Goal: Information Seeking & Learning: Learn about a topic

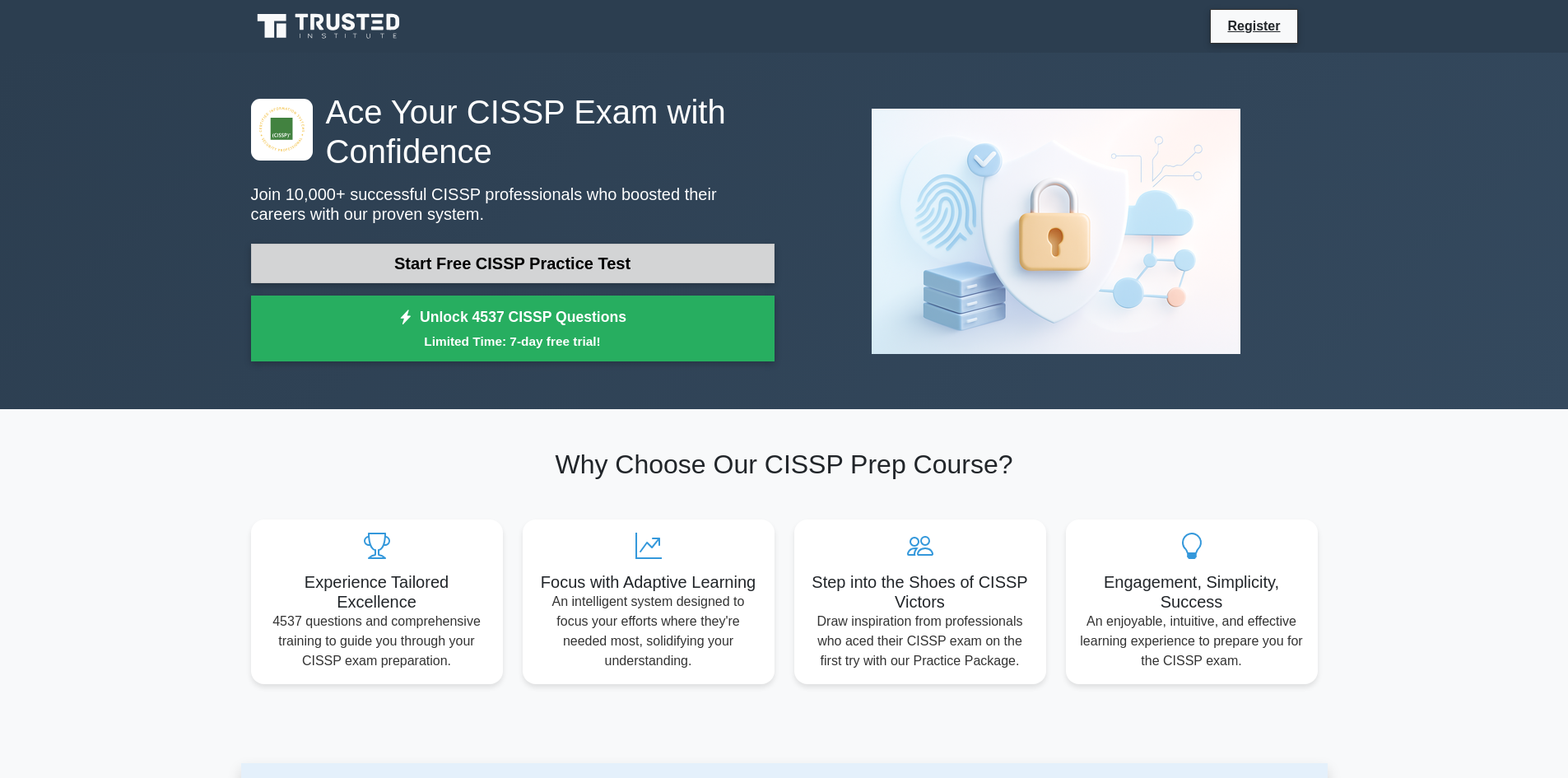
click at [430, 260] on link "Start Free CISSP Practice Test" at bounding box center [512, 264] width 524 height 40
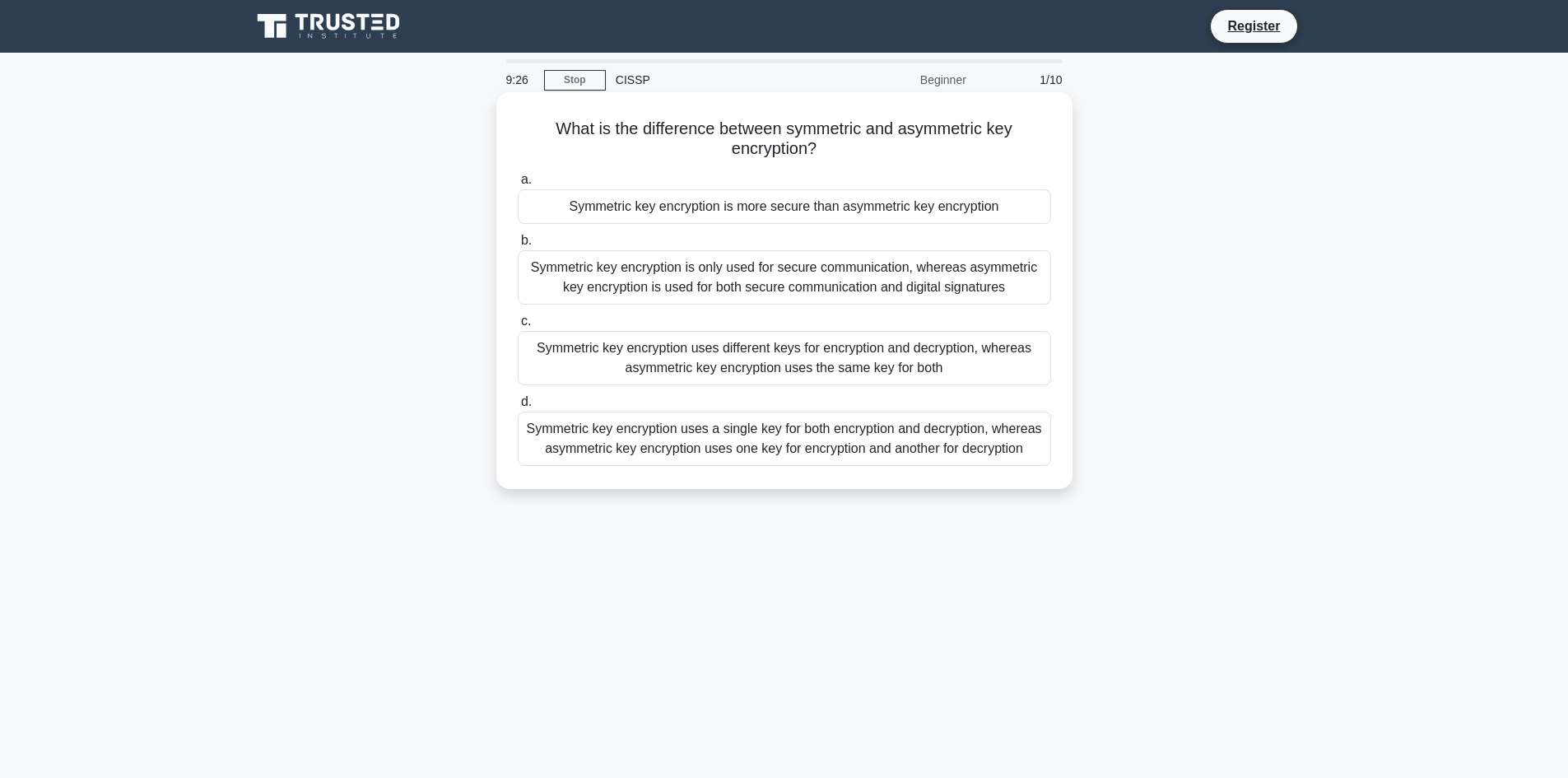
click at [730, 446] on div "Symmetric key encryption uses a single key for both encryption and decryption, …" at bounding box center [784, 438] width 534 height 54
click at [518, 408] on input "d. Symmetric key encryption uses a single key for both encryption and decryptio…" at bounding box center [518, 402] width 0 height 11
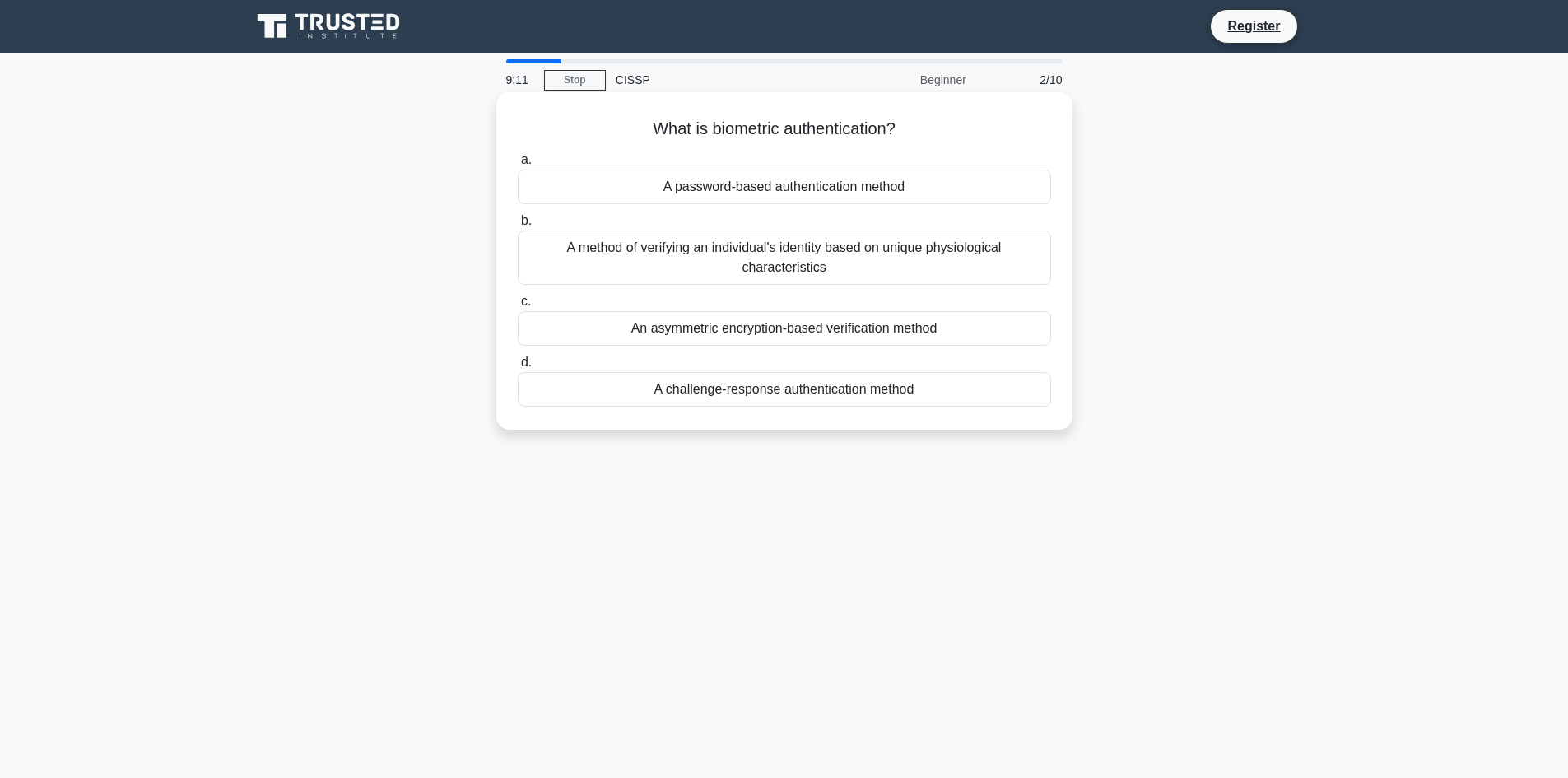
click at [862, 262] on div "A method of verifying an individual's identity based on unique physiological ch…" at bounding box center [784, 257] width 534 height 54
click at [518, 227] on input "b. A method of verifying an individual's identity based on unique physiological…" at bounding box center [518, 221] width 0 height 11
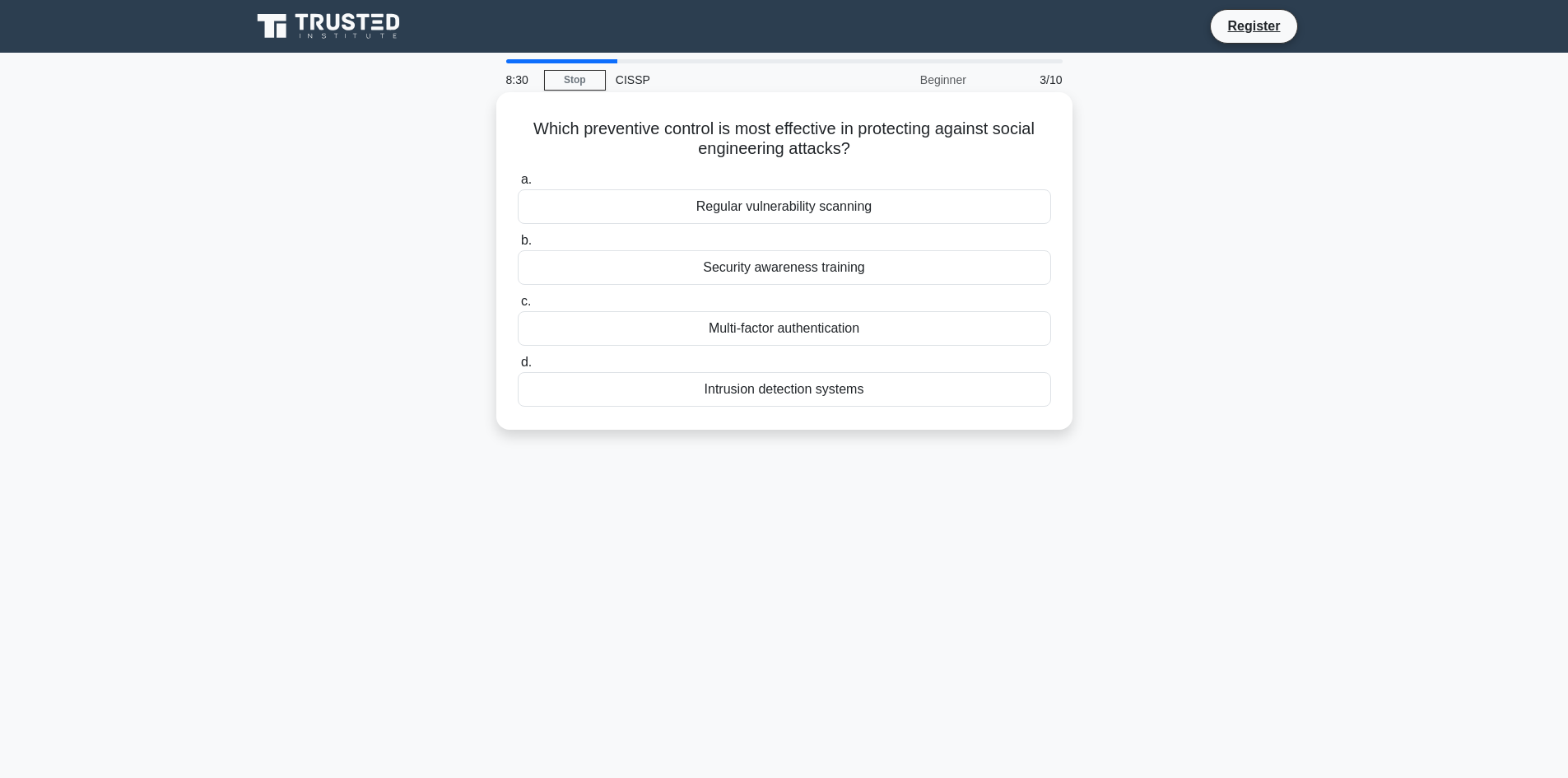
click at [728, 275] on div "Security awareness training" at bounding box center [784, 267] width 534 height 35
click at [518, 247] on input "b. Security awareness training" at bounding box center [518, 241] width 0 height 11
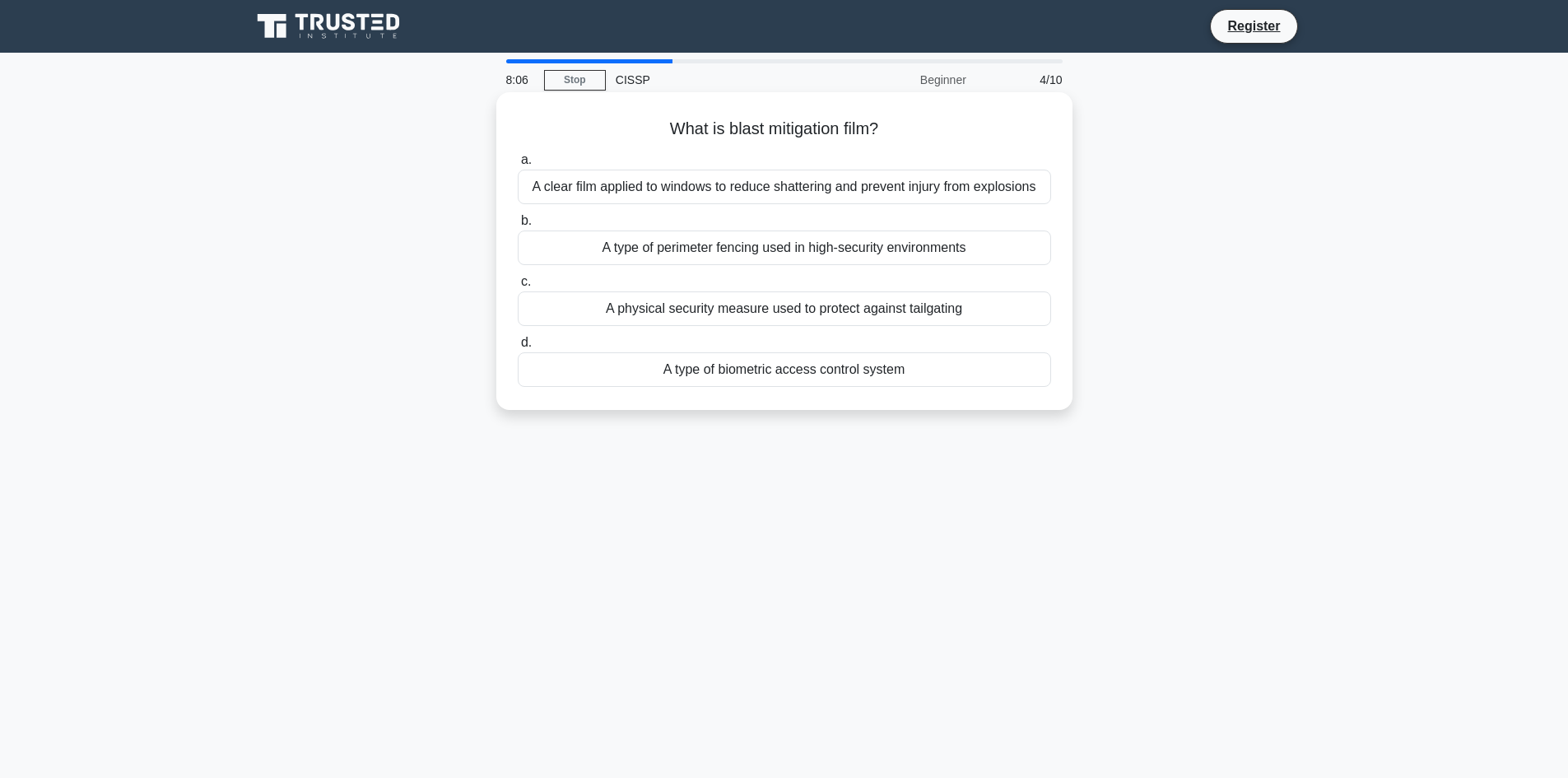
click at [808, 309] on div "A physical security measure used to protect against tailgating" at bounding box center [784, 309] width 534 height 35
click at [518, 287] on input "c. A physical security measure used to protect against tailgating" at bounding box center [518, 281] width 0 height 11
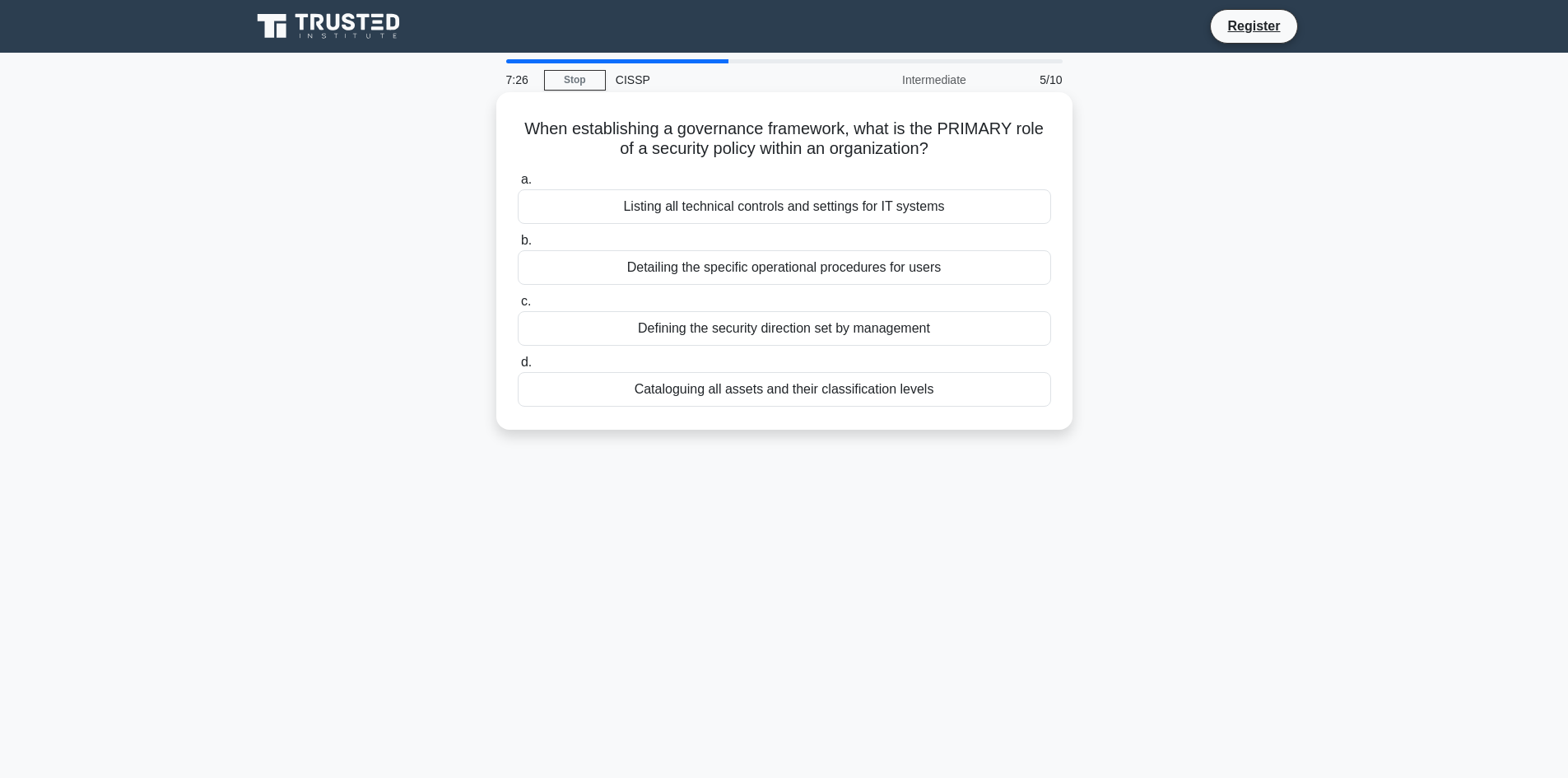
click at [740, 210] on div "Listing all technical controls and settings for IT systems" at bounding box center [784, 207] width 534 height 35
click at [518, 185] on input "a. Listing all technical controls and settings for IT systems" at bounding box center [518, 179] width 0 height 11
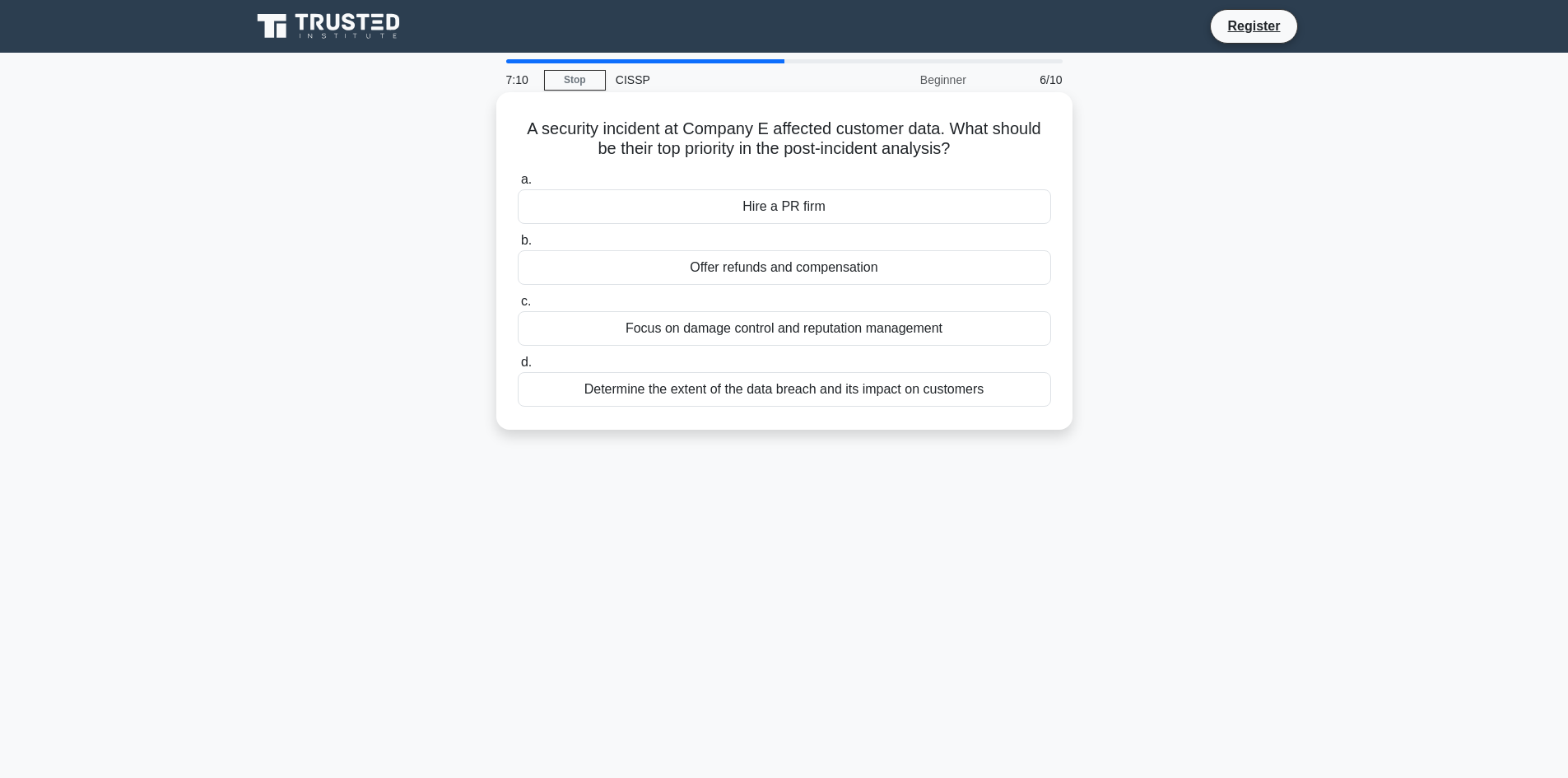
click at [762, 396] on div "Determine the extent of the data breach and its impact on customers" at bounding box center [784, 389] width 534 height 35
click at [518, 368] on input "d. Determine the extent of the data breach and its impact on customers" at bounding box center [518, 362] width 0 height 11
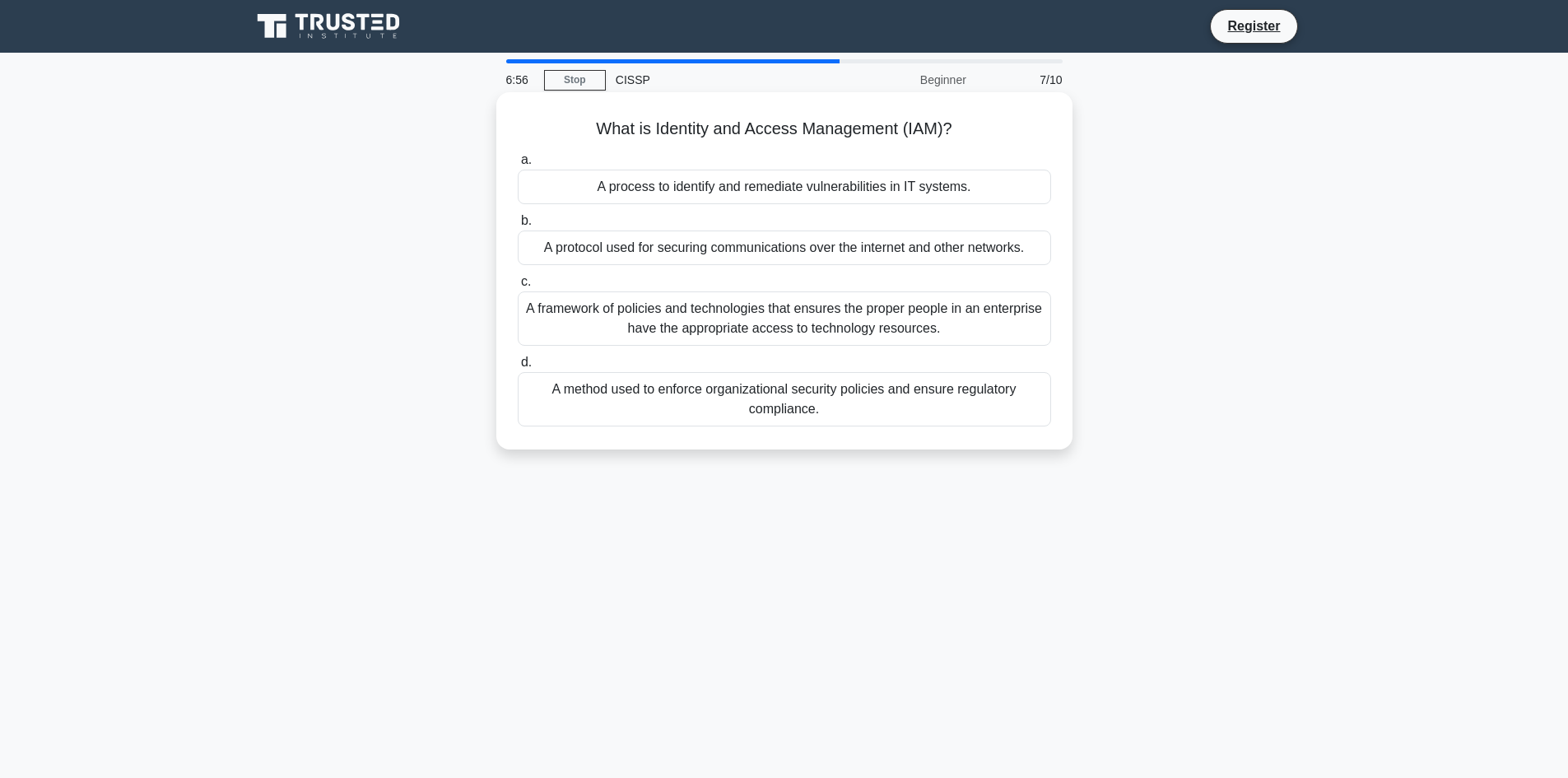
click at [727, 320] on div "A framework of policies and technologies that ensures the proper people in an e…" at bounding box center [784, 318] width 534 height 54
click at [518, 287] on input "c. A framework of policies and technologies that ensures the proper people in a…" at bounding box center [518, 281] width 0 height 11
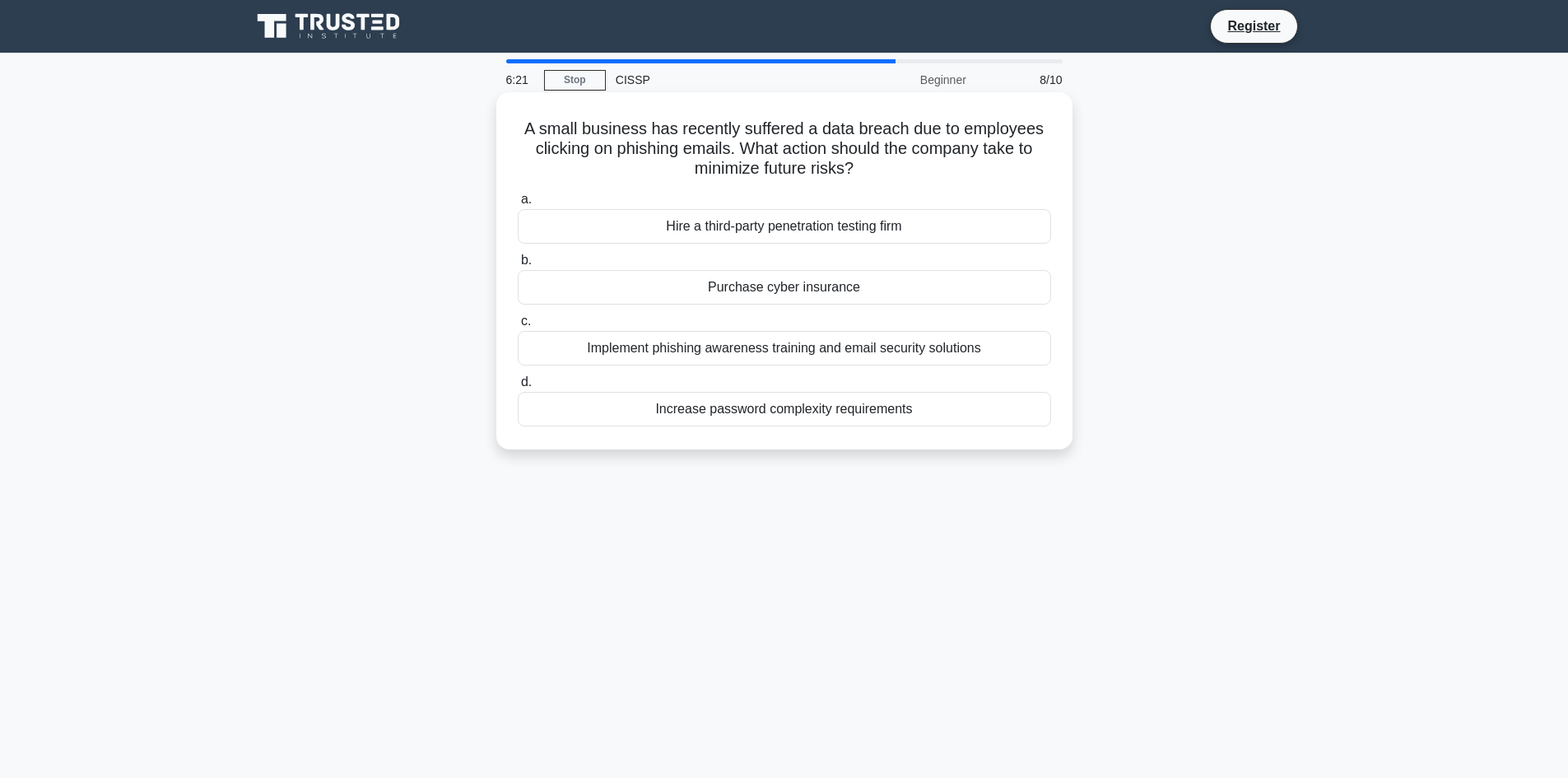
click at [750, 355] on div "Implement phishing awareness training and email security solutions" at bounding box center [784, 349] width 534 height 35
click at [518, 327] on input "c. Implement phishing awareness training and email security solutions" at bounding box center [518, 321] width 0 height 11
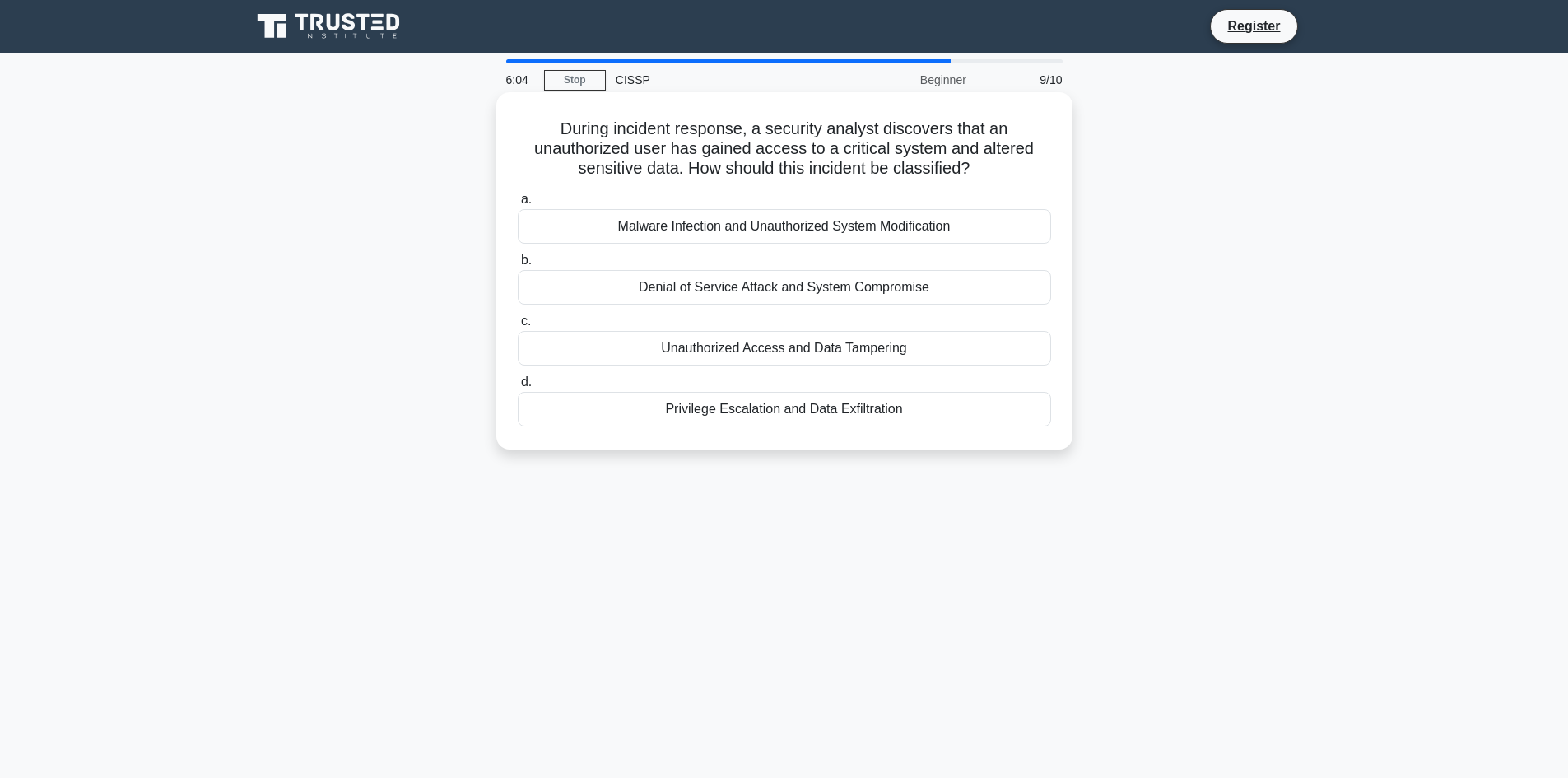
click at [794, 350] on div "Unauthorized Access and Data Tampering" at bounding box center [784, 349] width 534 height 35
click at [518, 327] on input "c. Unauthorized Access and Data Tampering" at bounding box center [518, 321] width 0 height 11
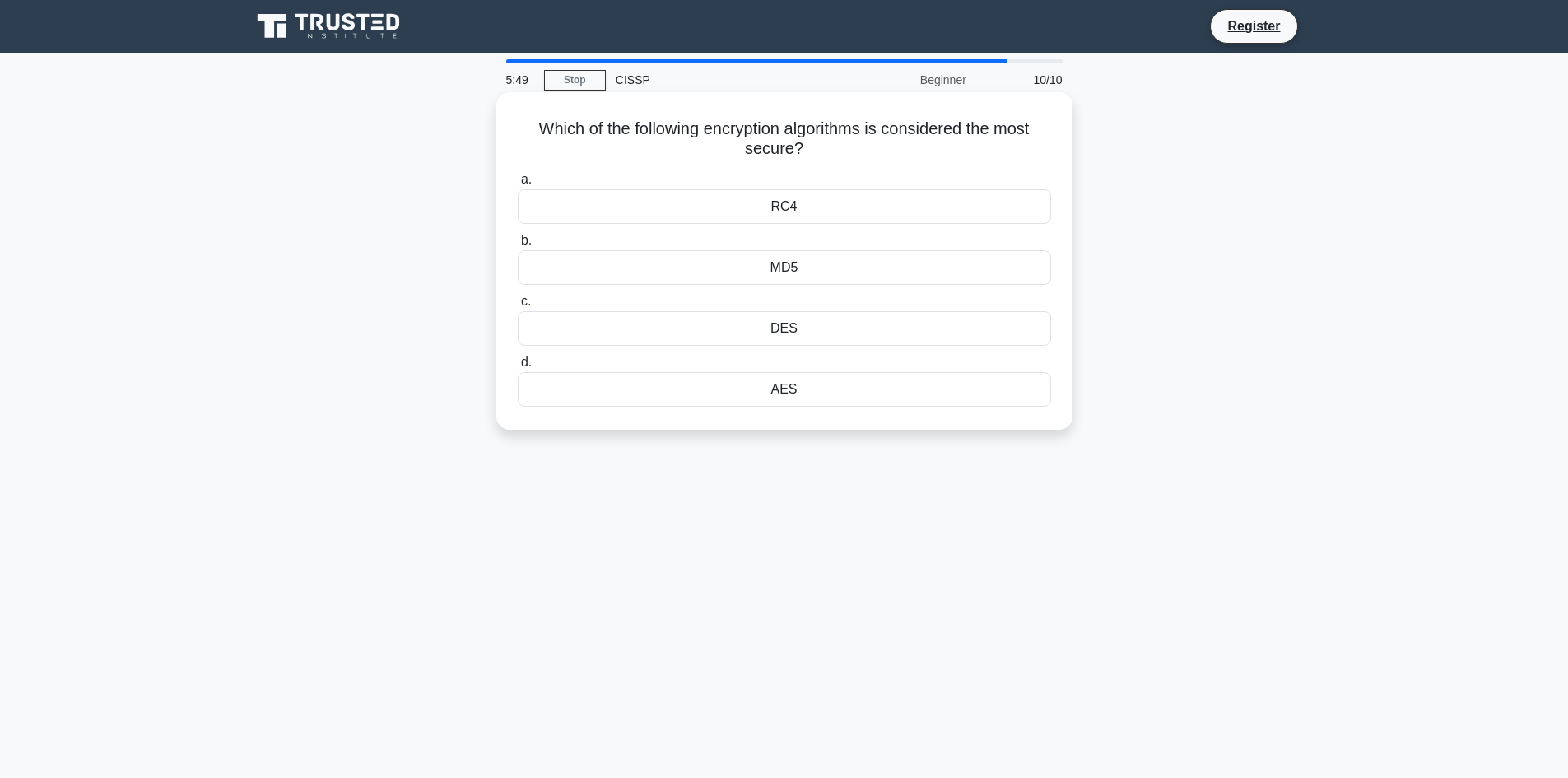
click at [781, 395] on div "AES" at bounding box center [784, 389] width 534 height 35
click at [518, 368] on input "d. AES" at bounding box center [518, 362] width 0 height 11
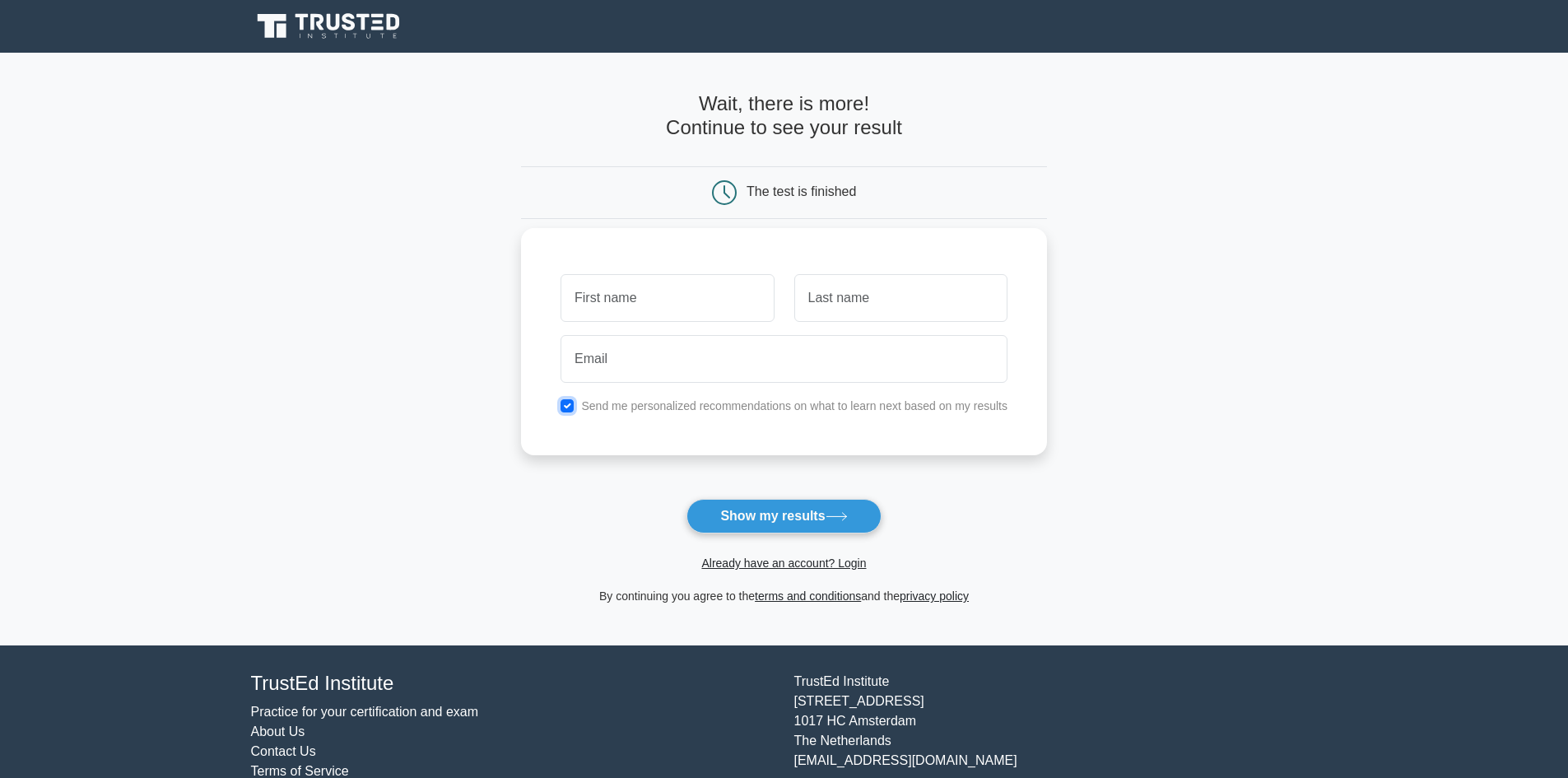
click at [567, 404] on input "checkbox" at bounding box center [567, 406] width 13 height 13
checkbox input "false"
click at [606, 305] on input "text" at bounding box center [667, 298] width 213 height 48
type input "Edward"
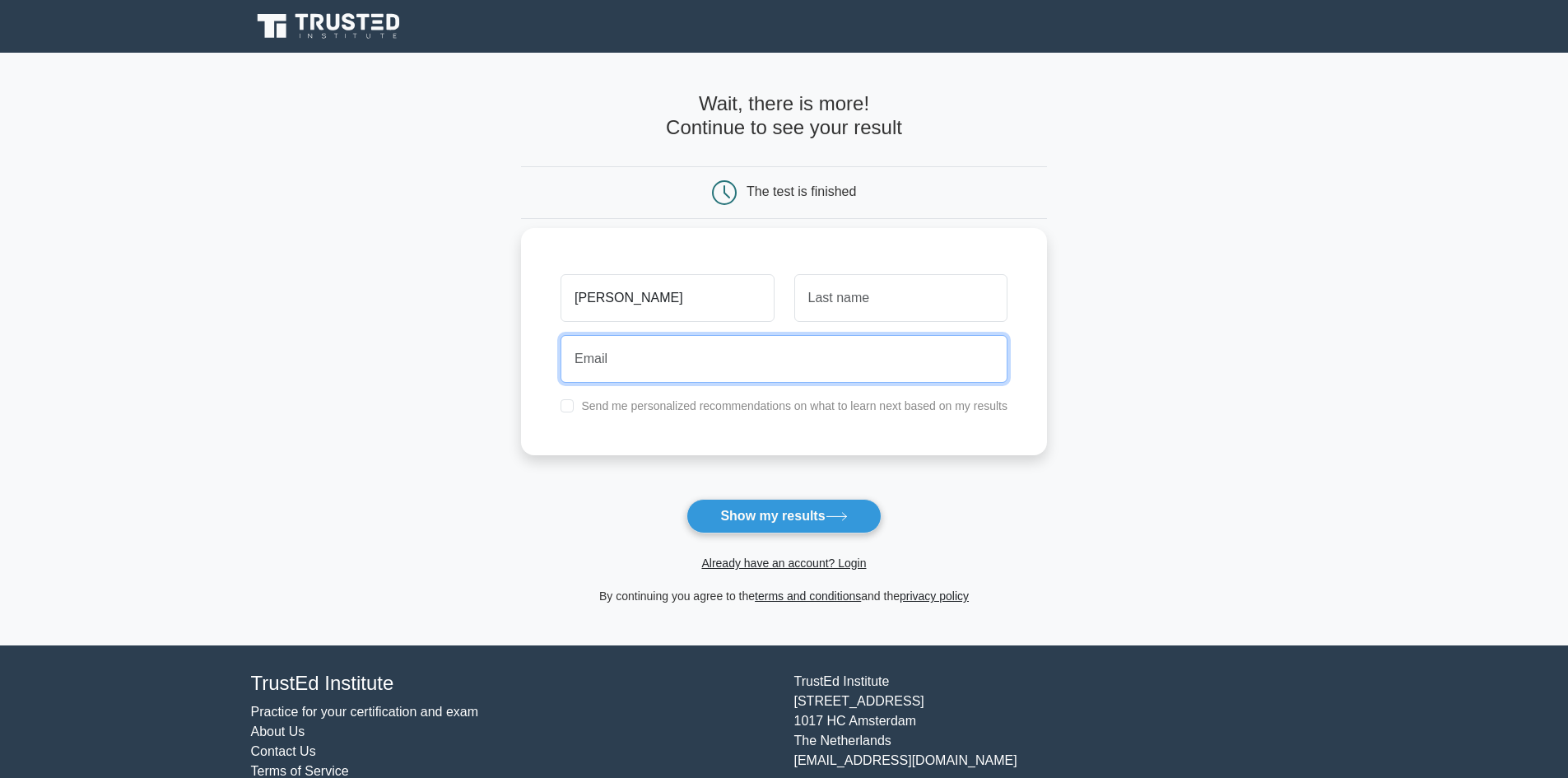
click at [673, 371] on input "email" at bounding box center [784, 360] width 447 height 48
click at [669, 359] on input "email" at bounding box center [784, 360] width 447 height 48
type input "kumaritr39@gmail.com"
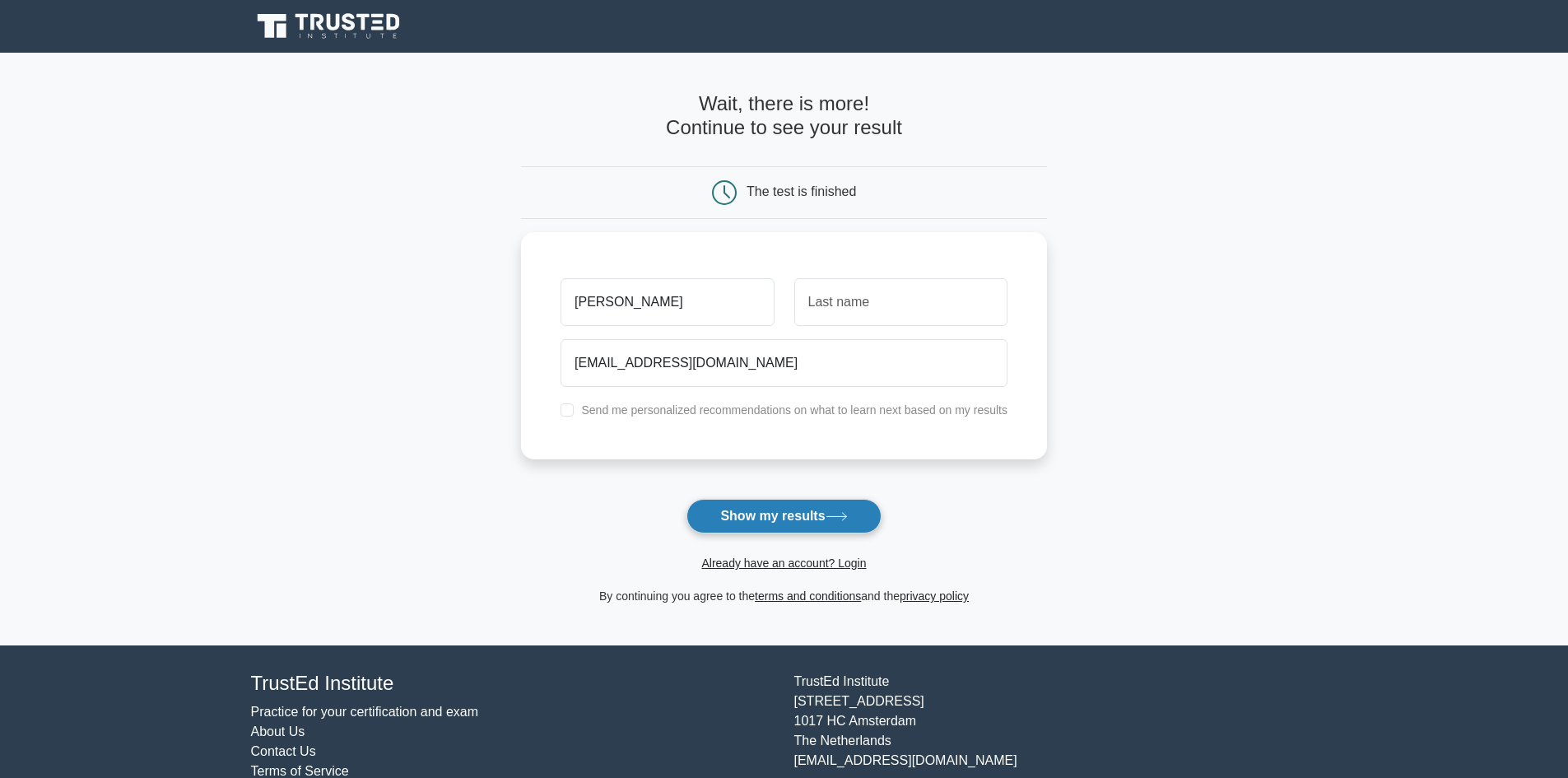
click at [792, 521] on button "Show my results" at bounding box center [784, 516] width 194 height 35
click at [826, 312] on input "text" at bounding box center [901, 298] width 213 height 48
type input "Will"
click at [828, 506] on button "Show my results" at bounding box center [784, 516] width 194 height 35
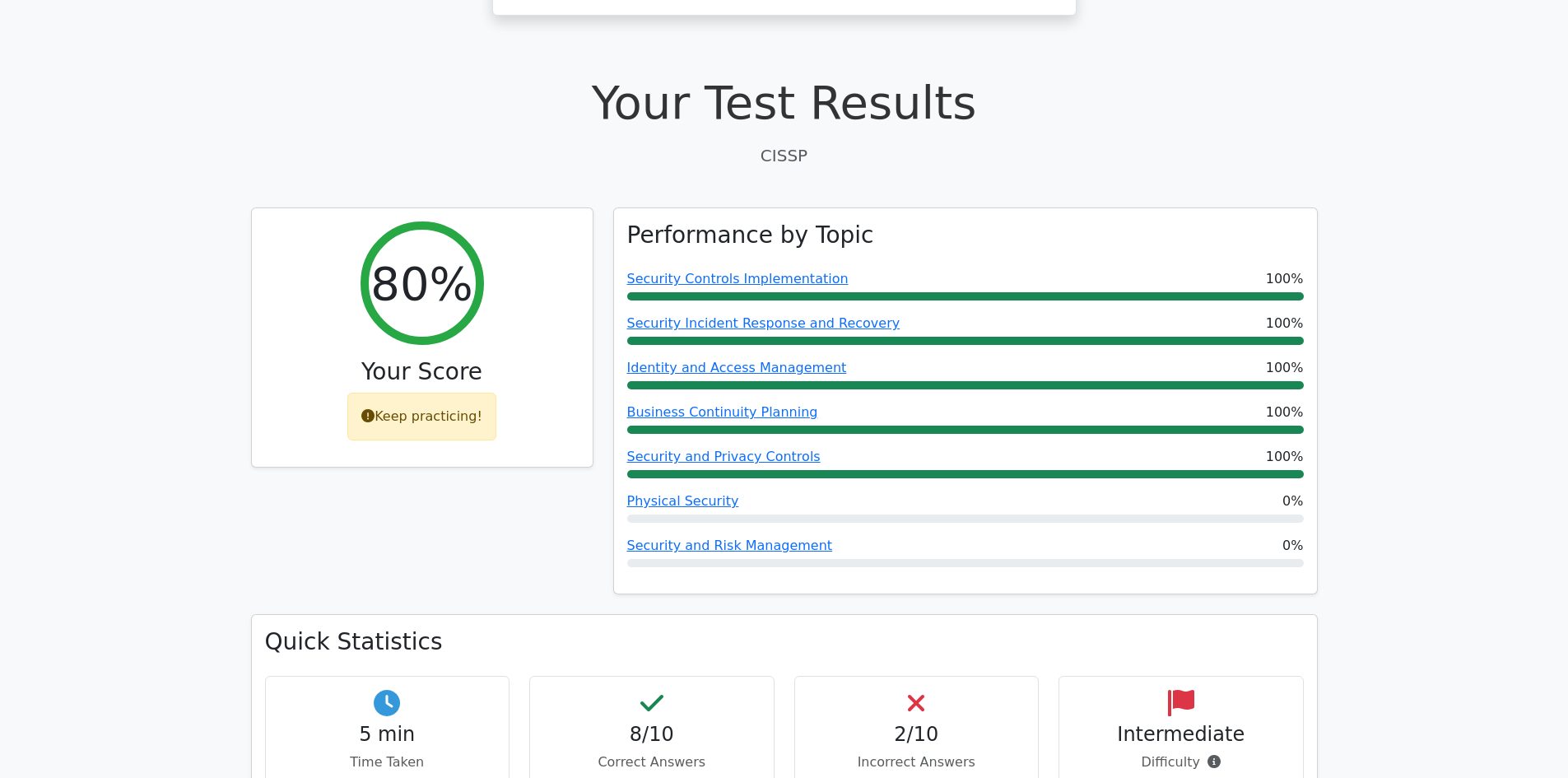
scroll to position [549, 0]
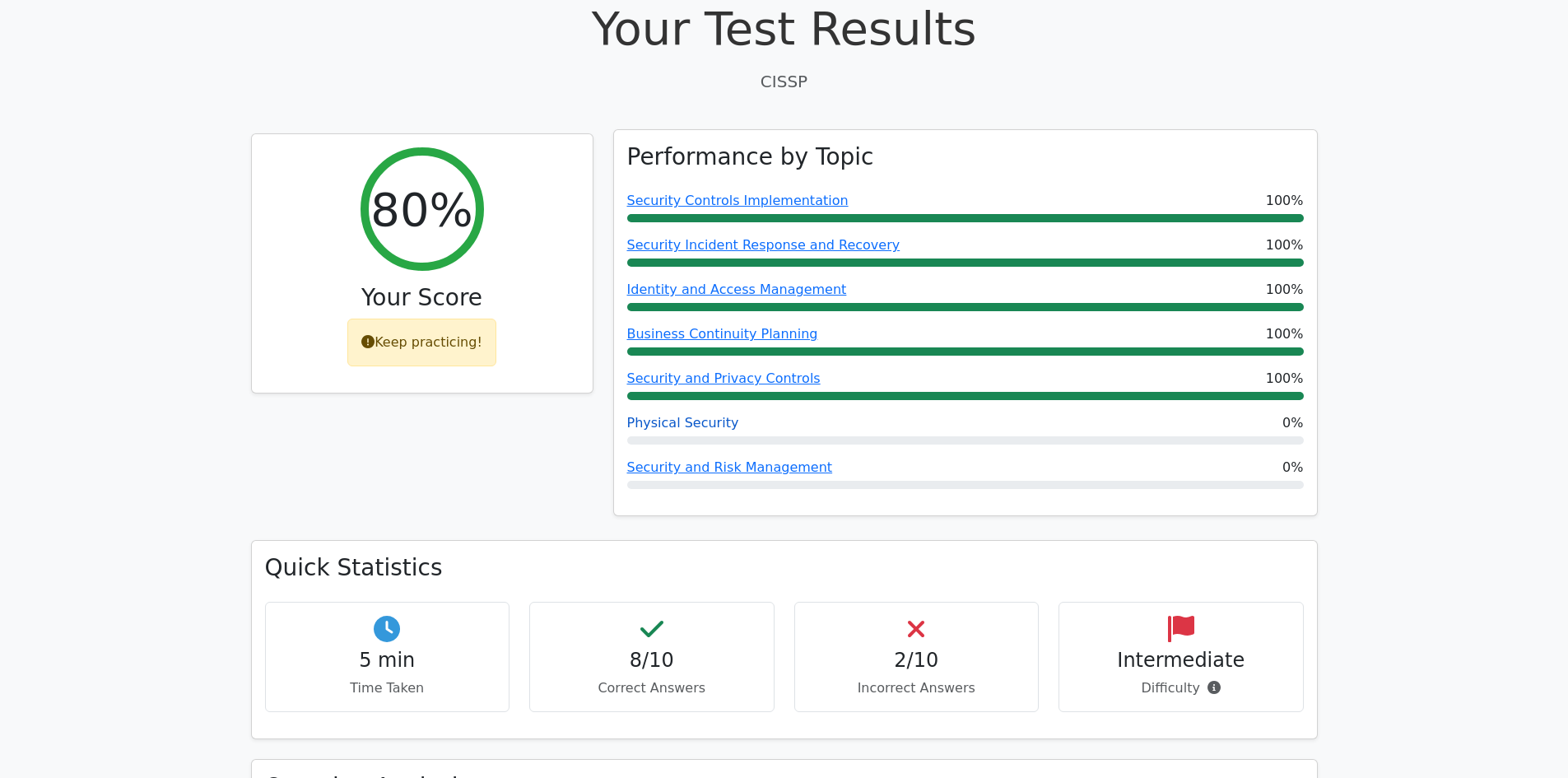
click at [667, 420] on link "Physical Security" at bounding box center [683, 423] width 112 height 16
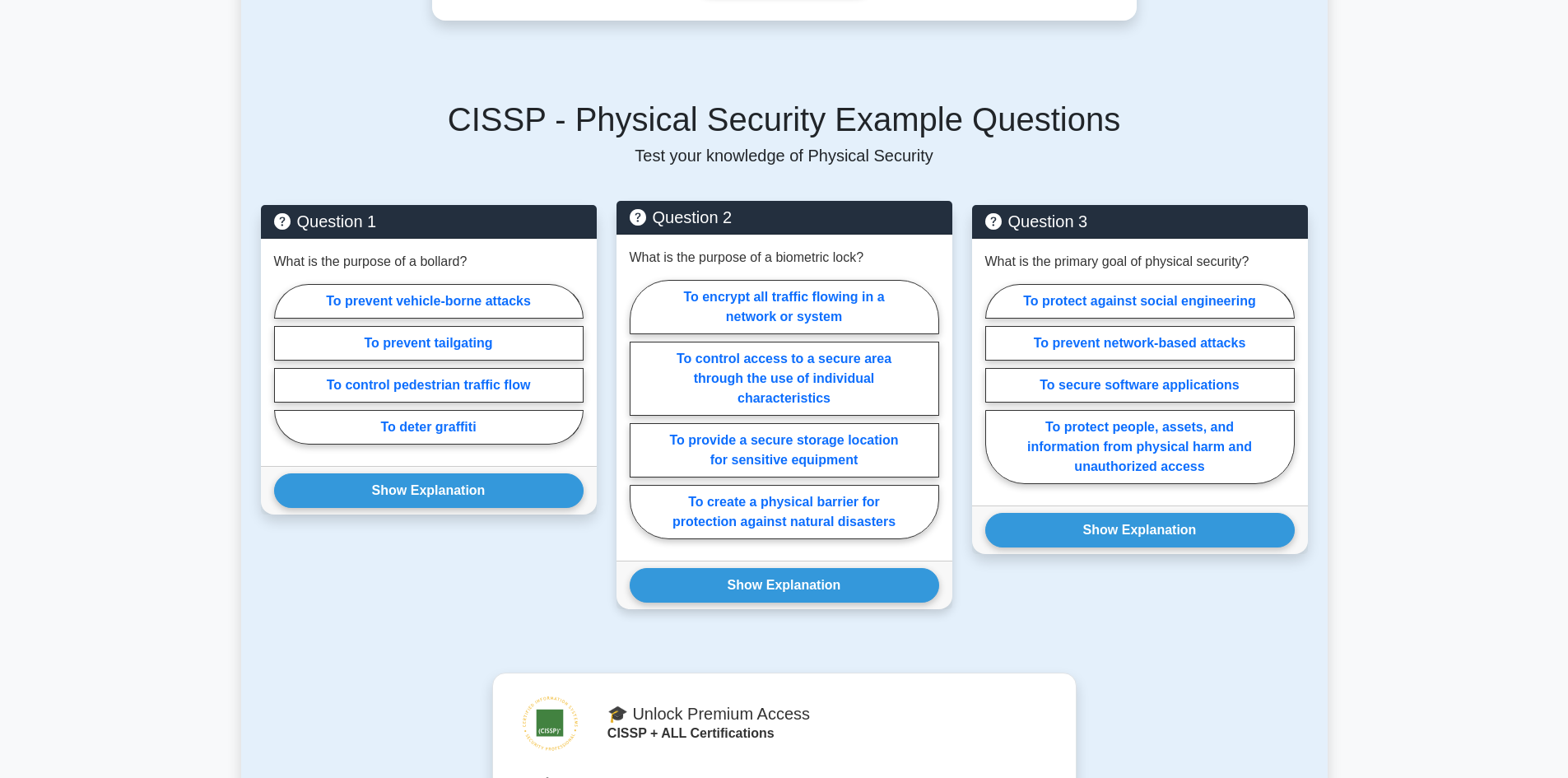
scroll to position [714, 0]
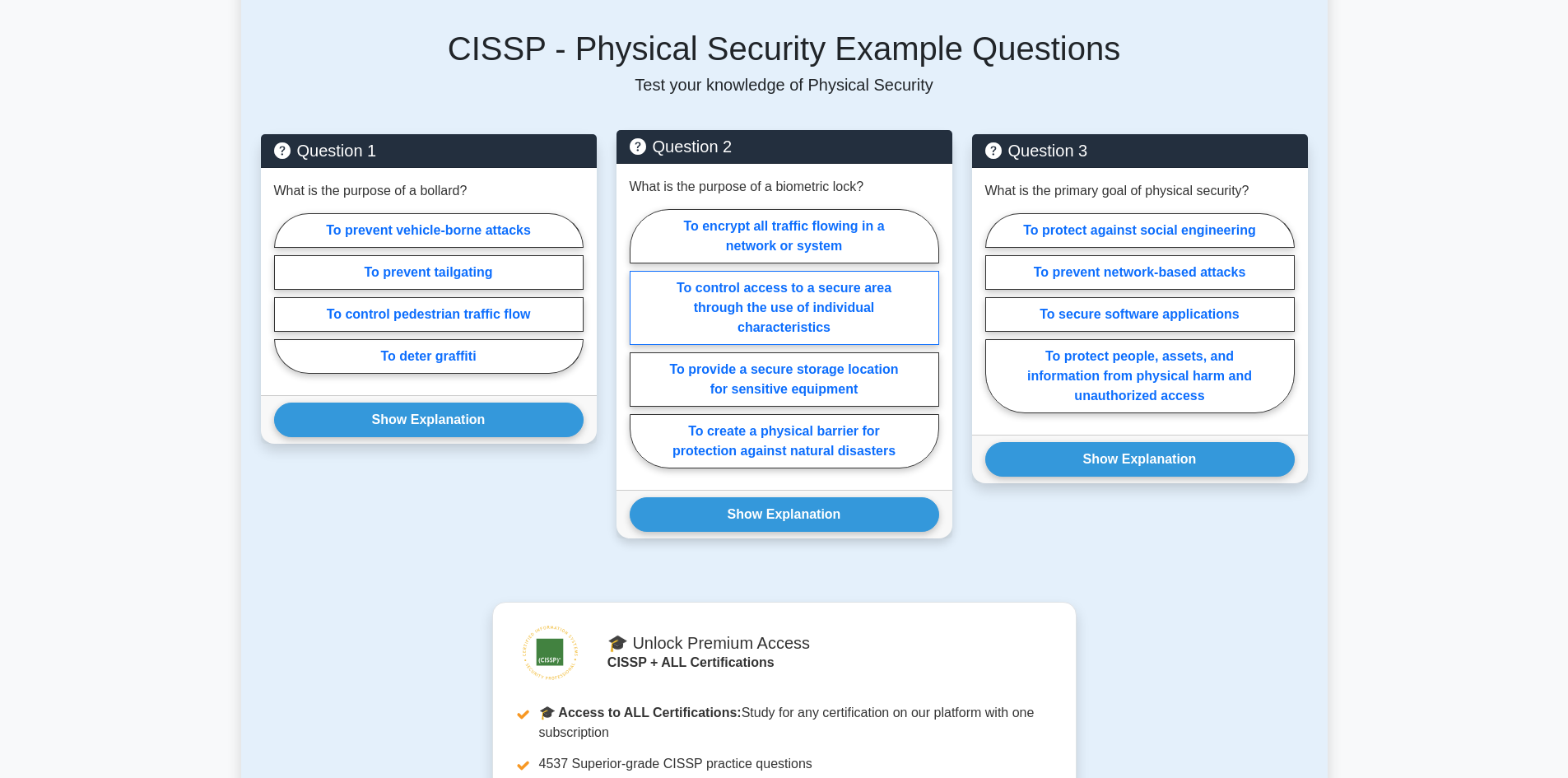
click at [764, 312] on label "To control access to a secure area through the use of individual characteristics" at bounding box center [784, 307] width 310 height 74
click at [641, 339] on input "To control access to a secure area through the use of individual characteristics" at bounding box center [635, 344] width 11 height 11
radio input "true"
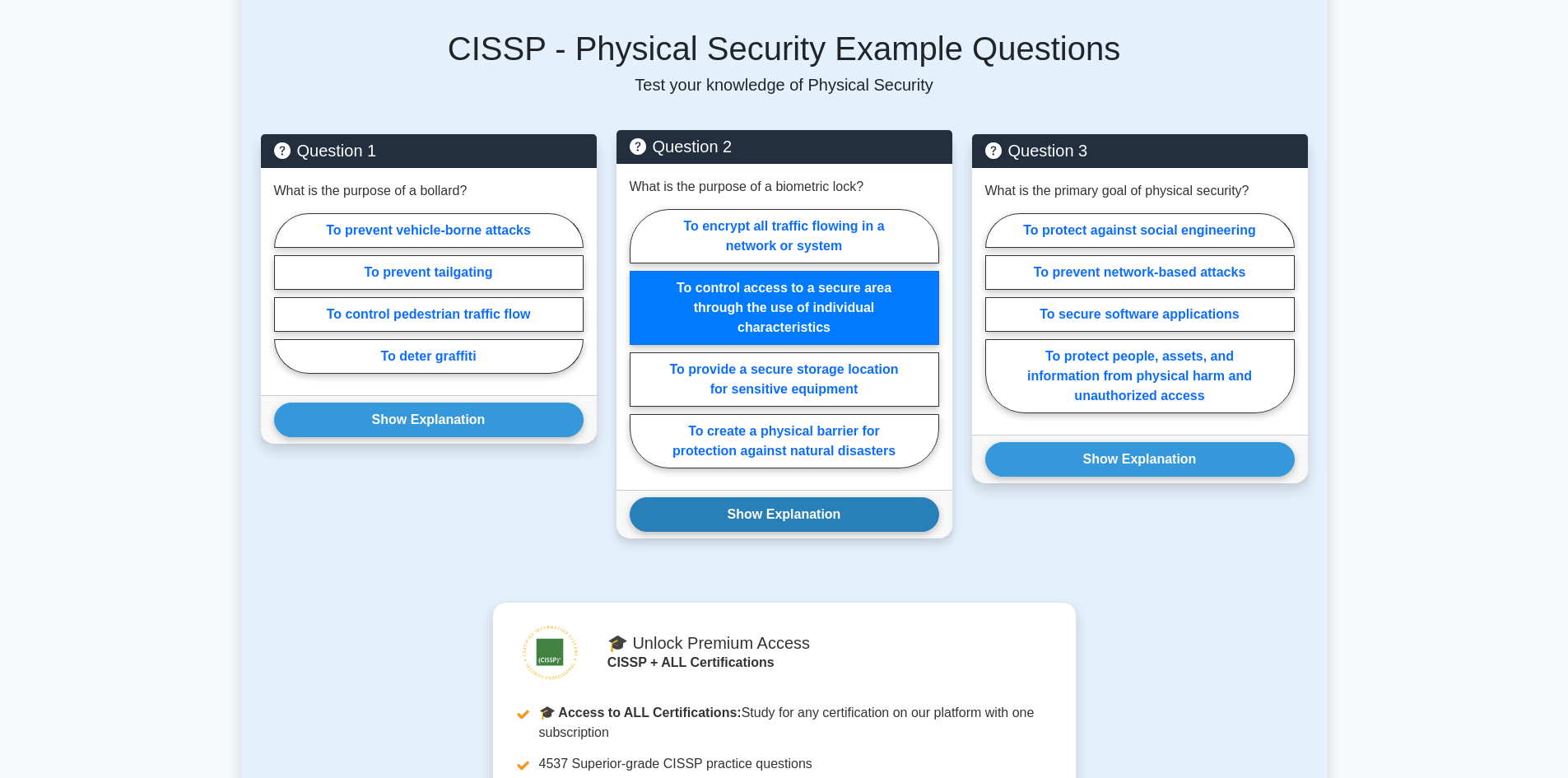
click at [766, 516] on button "Show Explanation" at bounding box center [784, 515] width 310 height 35
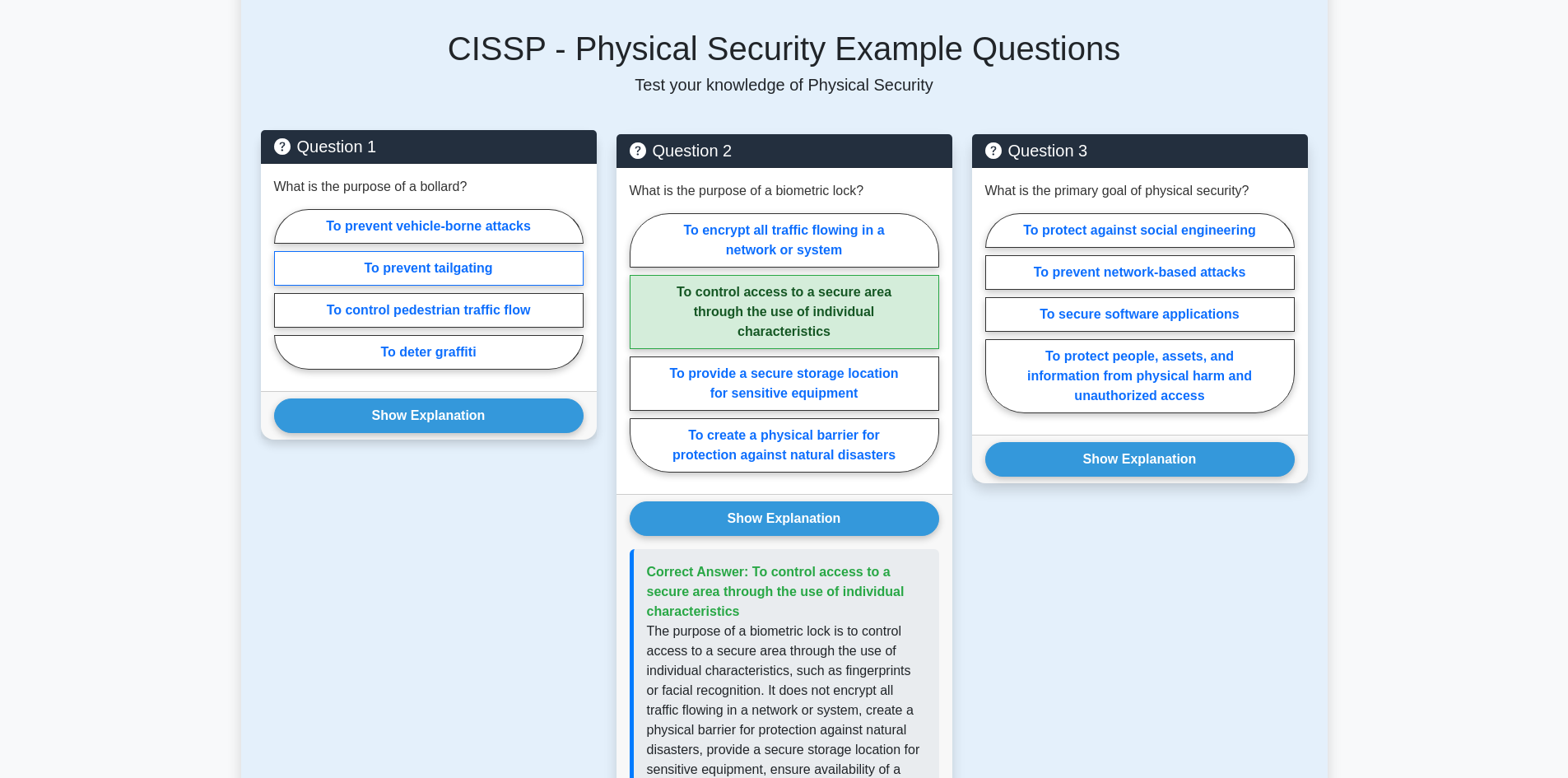
click at [437, 269] on label "To prevent tailgating" at bounding box center [428, 268] width 310 height 35
click at [285, 289] on input "To prevent tailgating" at bounding box center [279, 294] width 11 height 11
radio input "true"
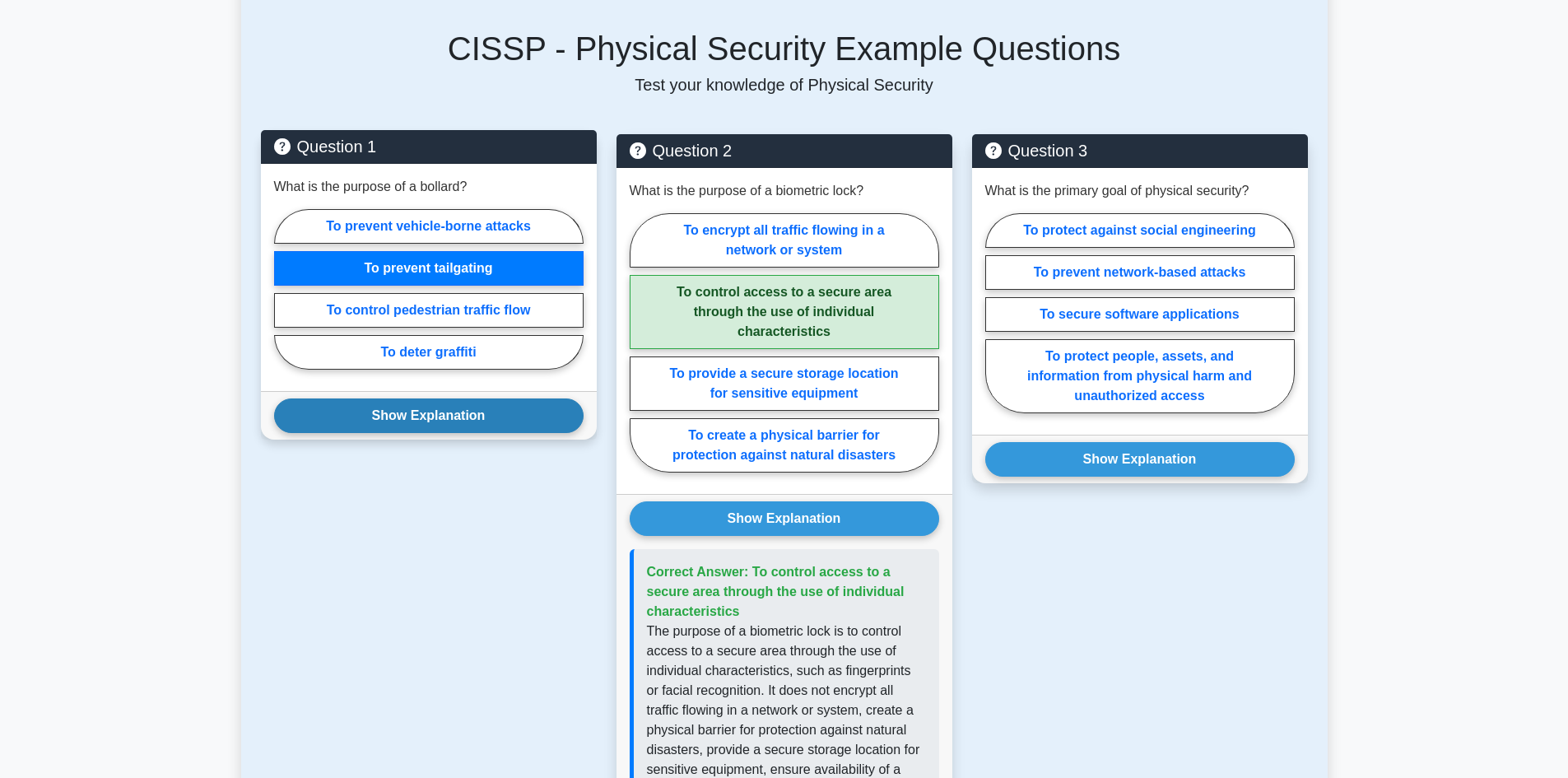
click at [452, 422] on button "Show Explanation" at bounding box center [428, 416] width 310 height 35
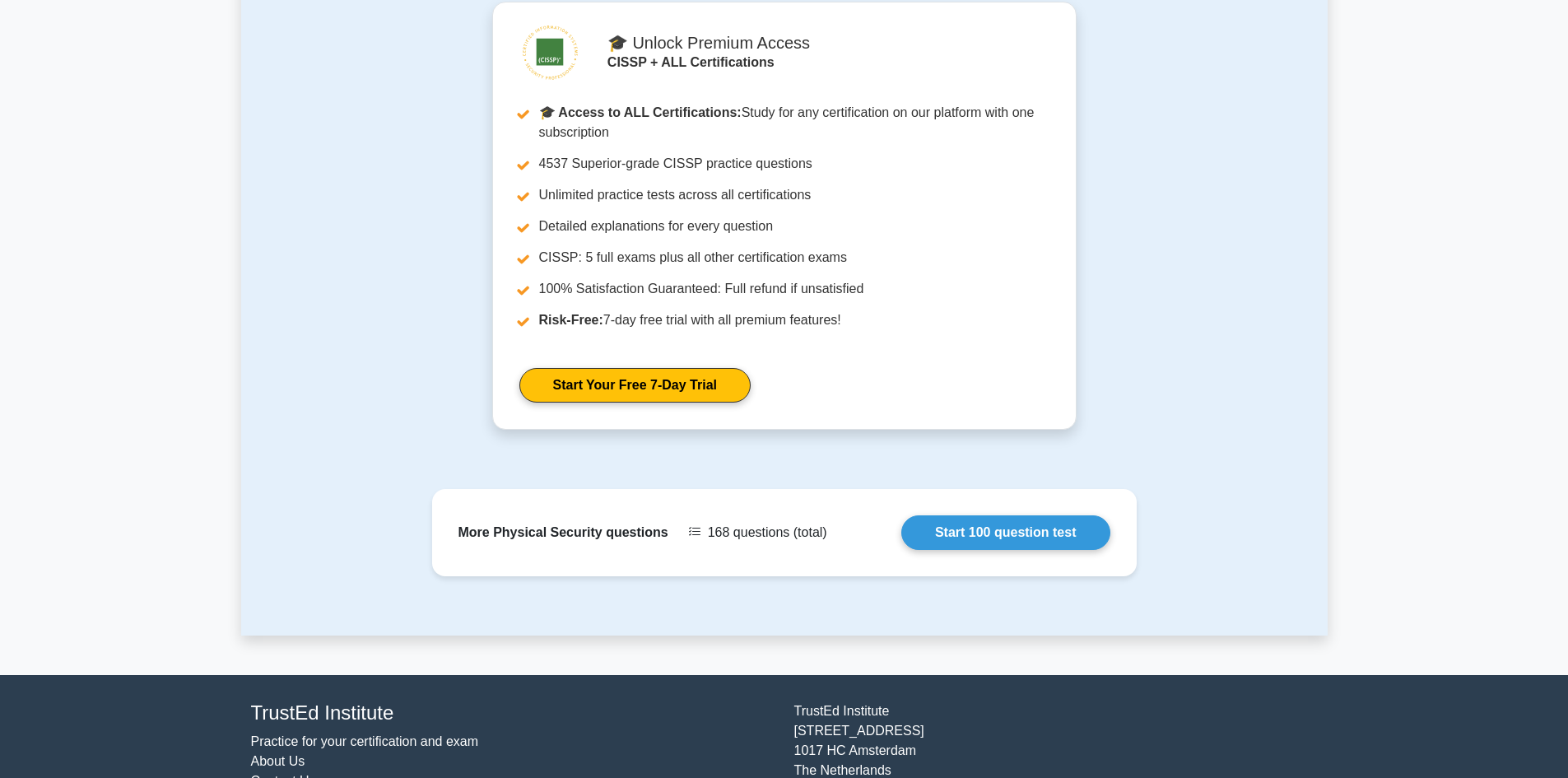
scroll to position [1592, 0]
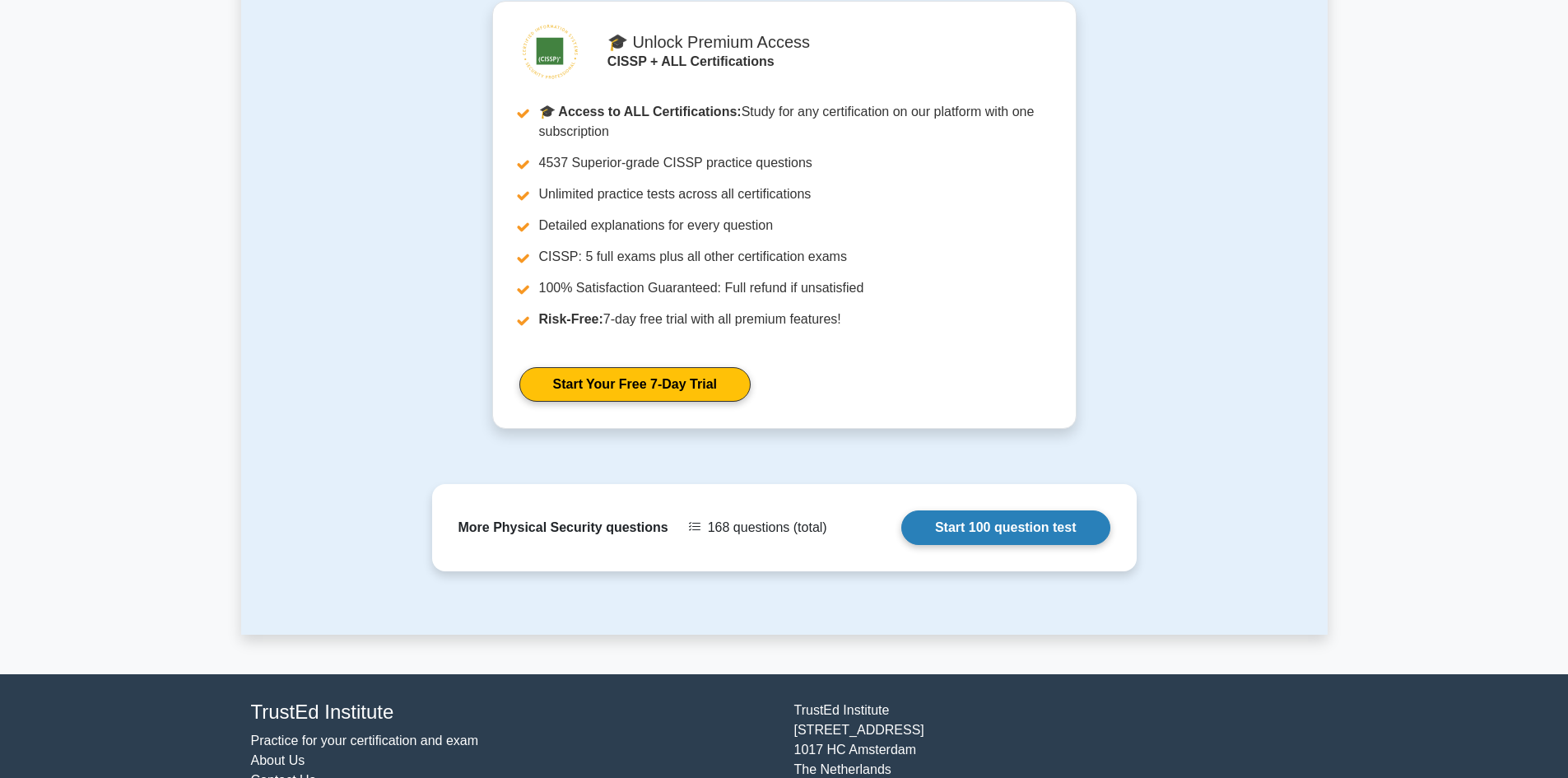
click at [976, 537] on link "Start 100 question test" at bounding box center [1006, 528] width 209 height 35
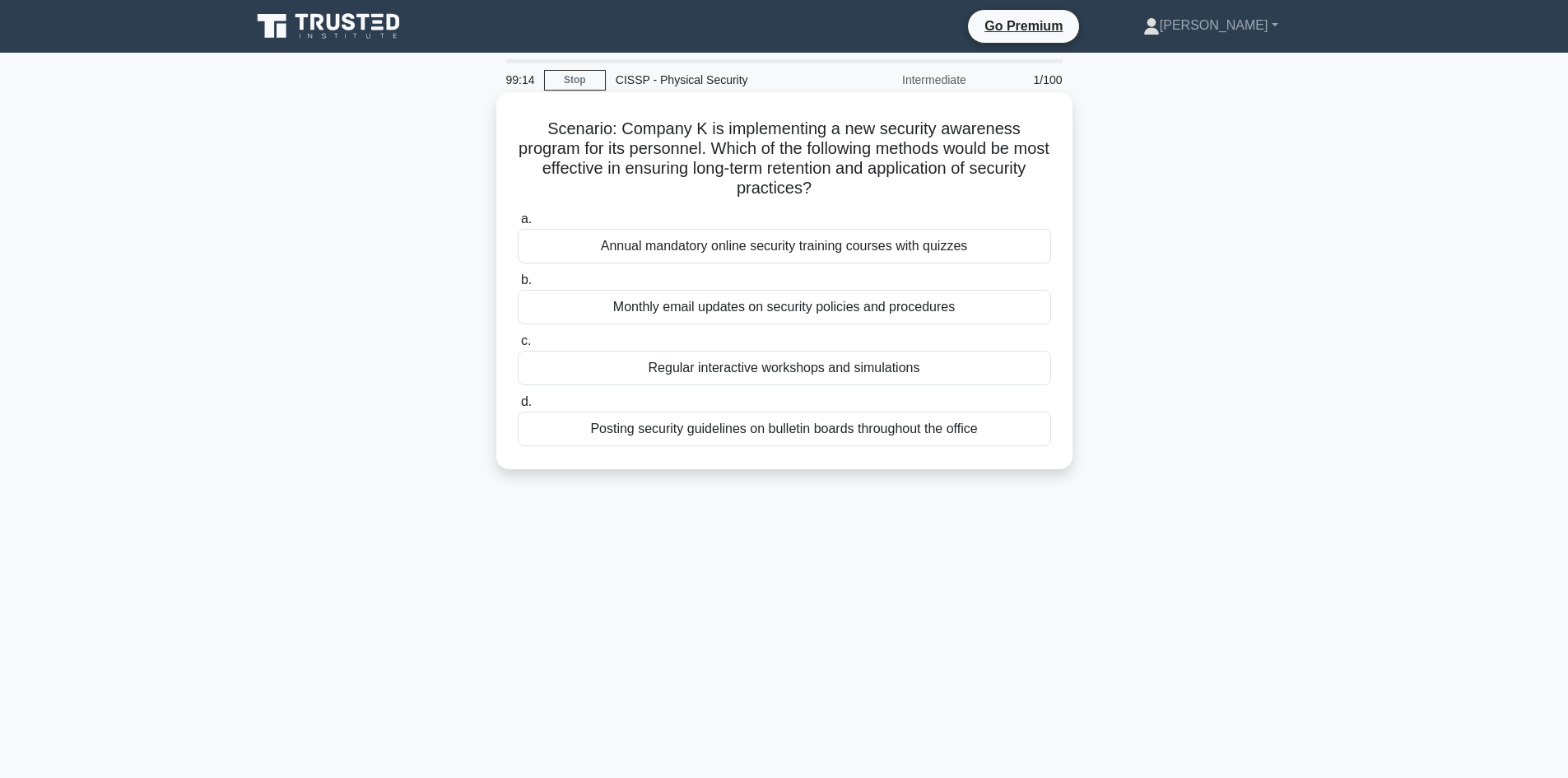
drag, startPoint x: 728, startPoint y: 141, endPoint x: 889, endPoint y: 188, distance: 167.7
click at [889, 188] on h5 "Scenario: Company K is implementing a new security awareness program for its pe…" at bounding box center [784, 159] width 537 height 81
click at [817, 177] on h5 "Scenario: Company K is implementing a new security awareness program for its pe…" at bounding box center [784, 159] width 537 height 81
click at [704, 248] on div "Annual mandatory online security training courses with quizzes" at bounding box center [784, 247] width 534 height 35
click at [518, 225] on input "a. Annual mandatory online security training courses with quizzes" at bounding box center [518, 219] width 0 height 11
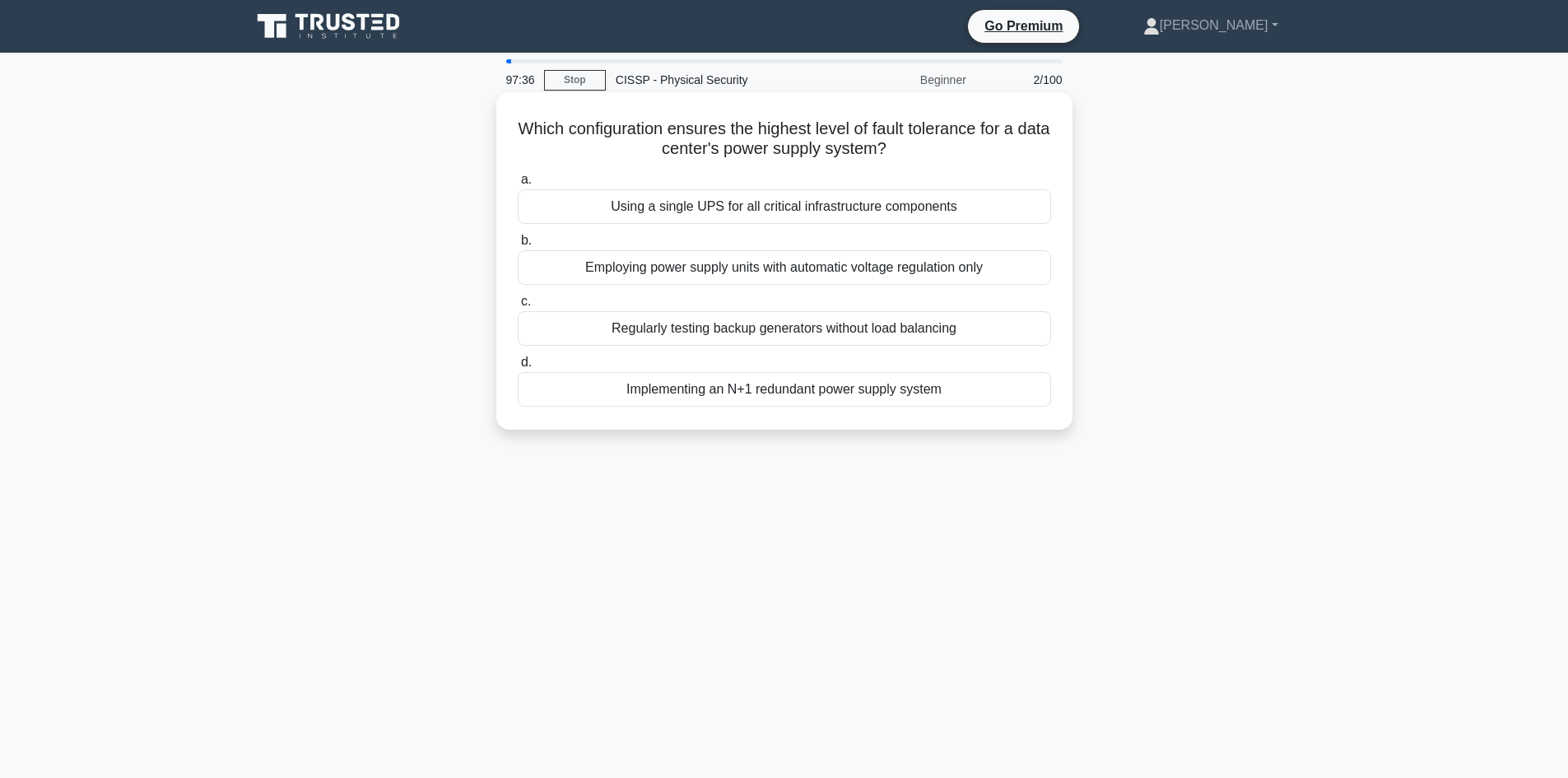
click at [795, 274] on div "Employing power supply units with automatic voltage regulation only" at bounding box center [784, 267] width 534 height 35
click at [518, 247] on input "b. Employing power supply units with automatic voltage regulation only" at bounding box center [518, 241] width 0 height 11
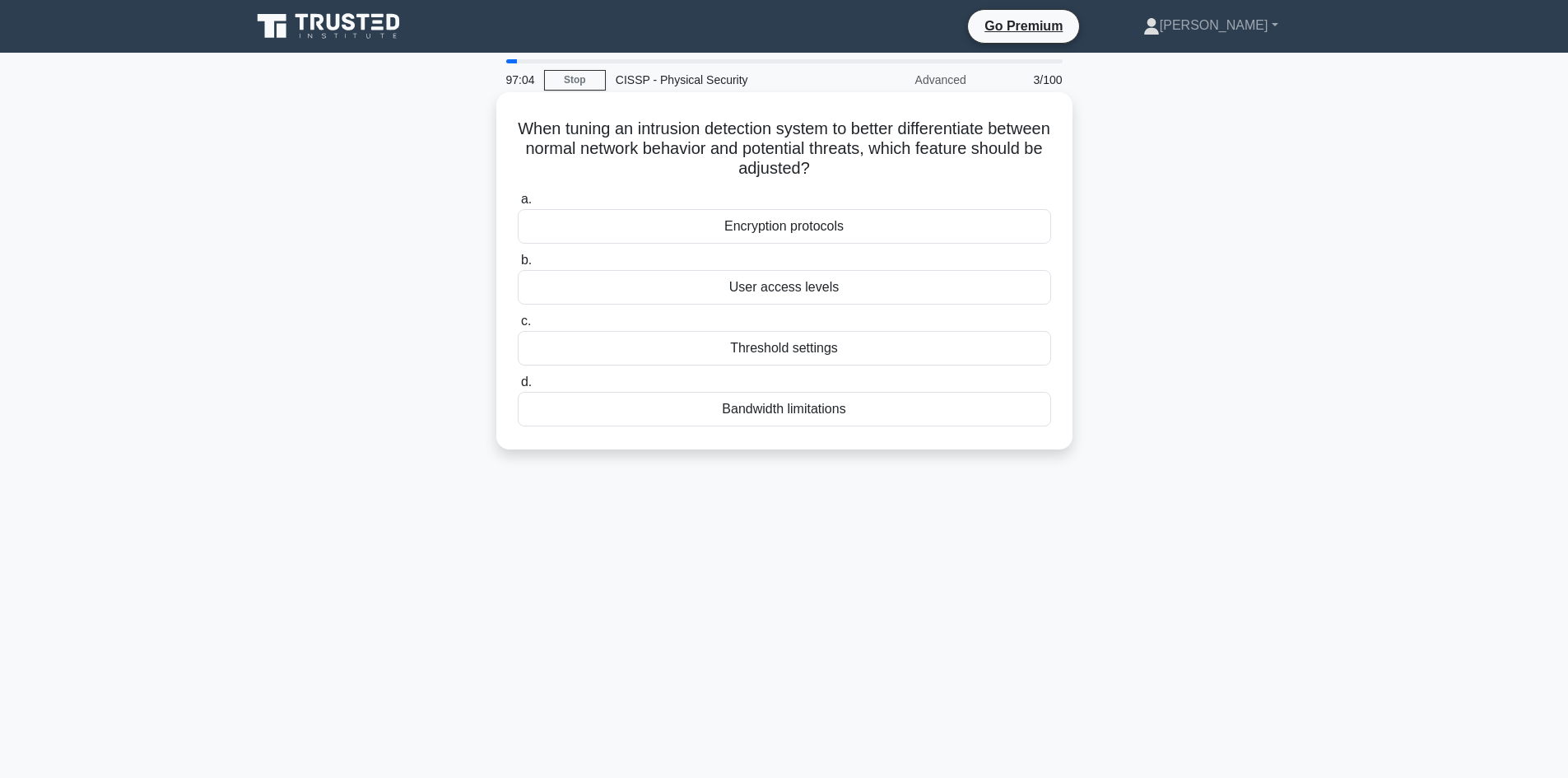
drag, startPoint x: 783, startPoint y: 409, endPoint x: 748, endPoint y: 350, distance: 68.6
click at [765, 350] on div "a. Encryption protocols b. User access levels c. d." at bounding box center [784, 308] width 553 height 244
click at [677, 368] on div "a. Encryption protocols b. User access levels c. d." at bounding box center [784, 308] width 553 height 244
click at [781, 352] on div "Threshold settings" at bounding box center [784, 349] width 534 height 35
click at [518, 327] on input "c. Threshold settings" at bounding box center [518, 321] width 0 height 11
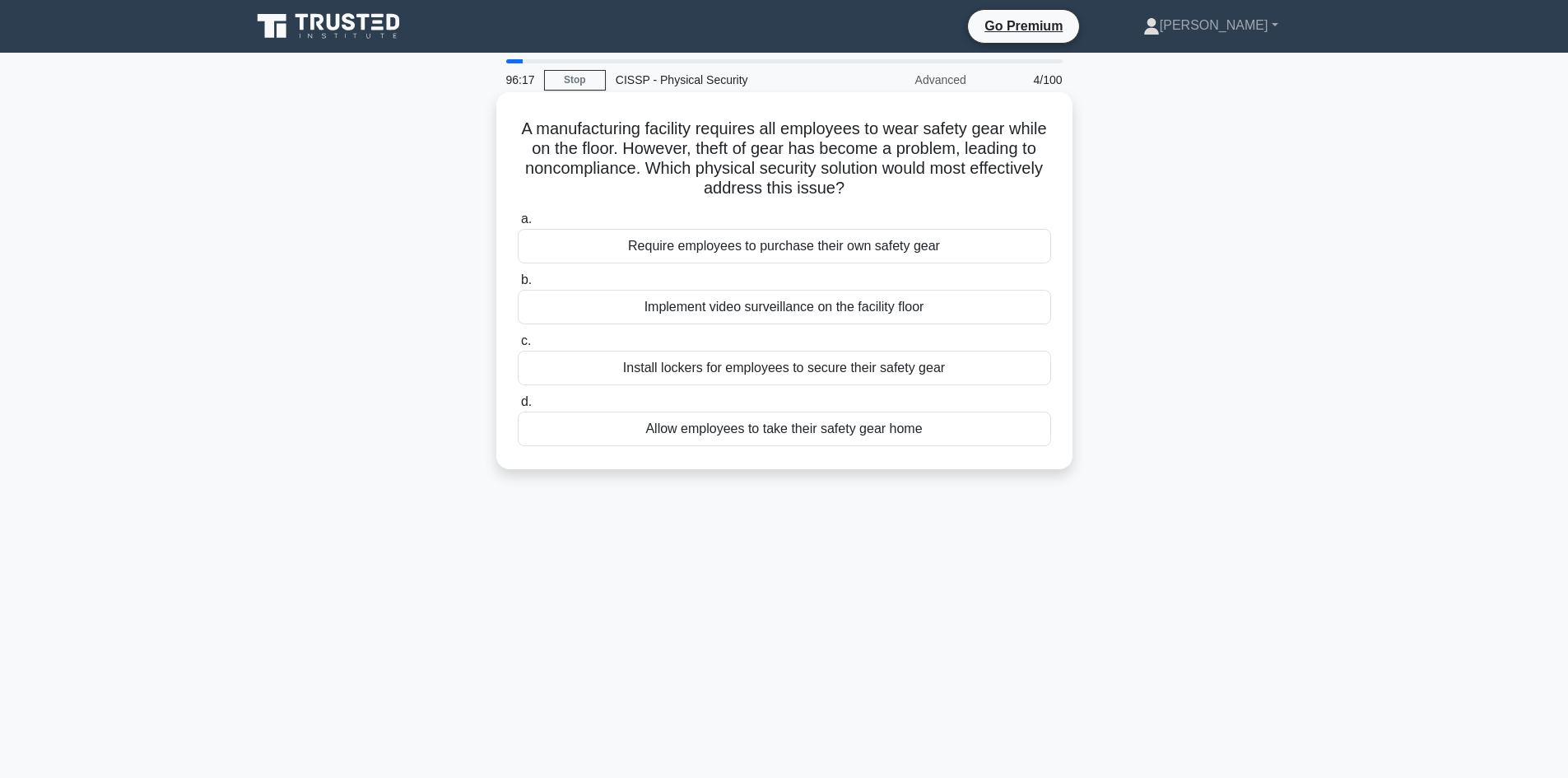
click at [721, 306] on div "Implement video surveillance on the facility floor" at bounding box center [784, 307] width 534 height 35
click at [518, 286] on input "b. Implement video surveillance on the facility floor" at bounding box center [518, 280] width 0 height 11
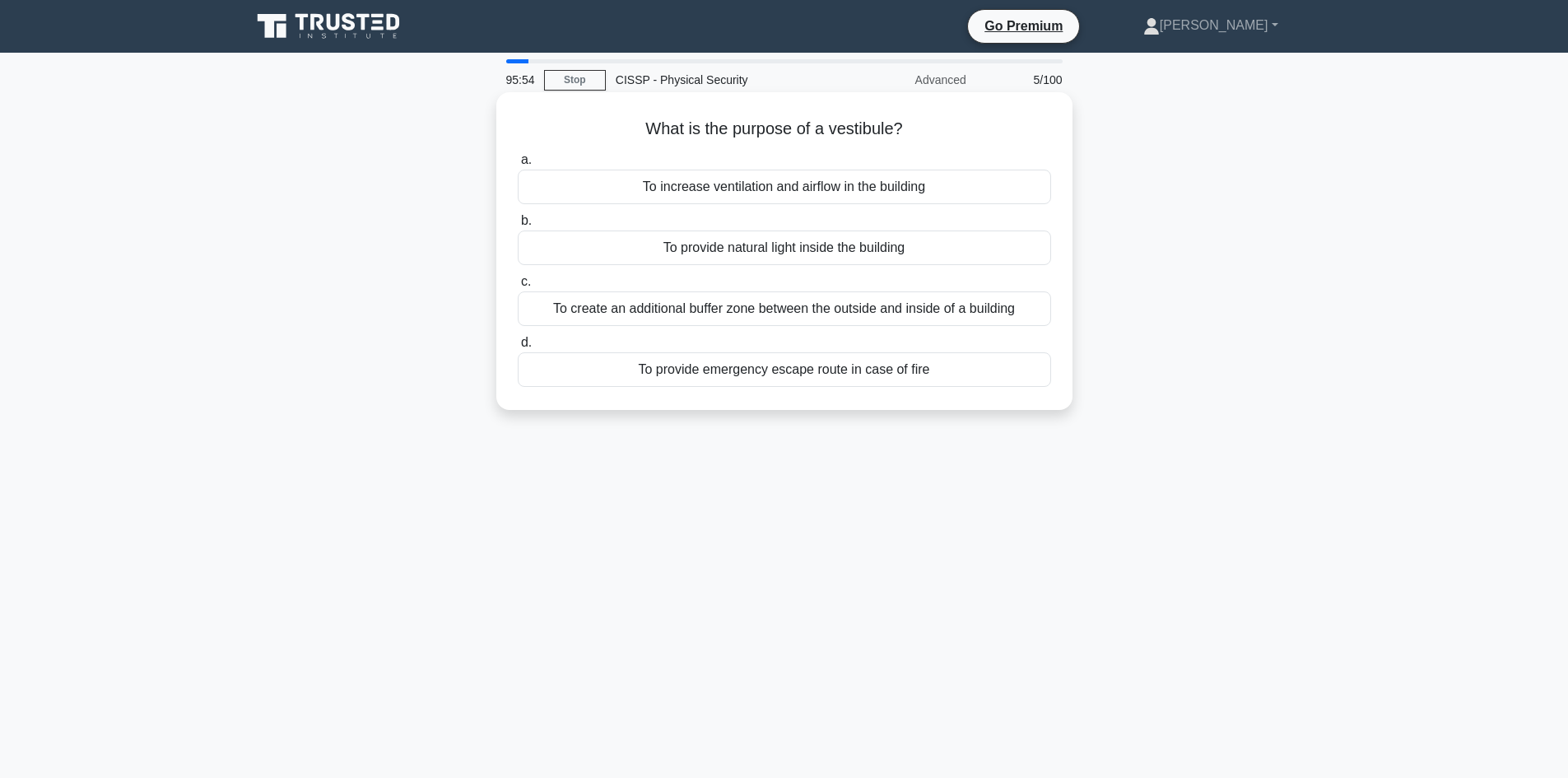
click at [883, 316] on div "To create an additional buffer zone between the outside and inside of a building" at bounding box center [784, 309] width 534 height 35
click at [518, 287] on input "c. To create an additional buffer zone between the outside and inside of a buil…" at bounding box center [518, 281] width 0 height 11
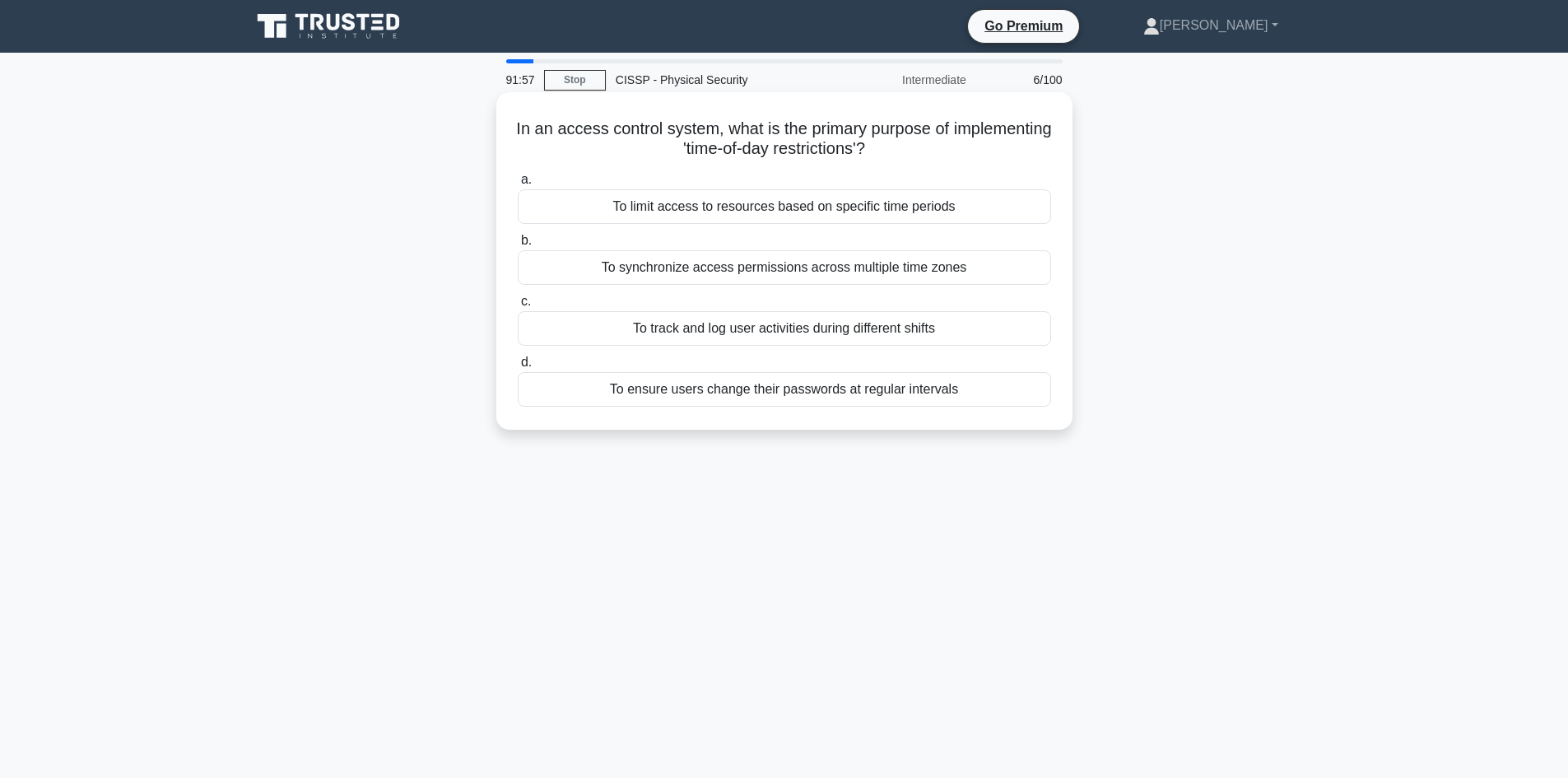
click at [750, 265] on div "To synchronize access permissions across multiple time zones" at bounding box center [784, 267] width 534 height 35
click at [518, 247] on input "b. To synchronize access permissions across multiple time zones" at bounding box center [518, 241] width 0 height 11
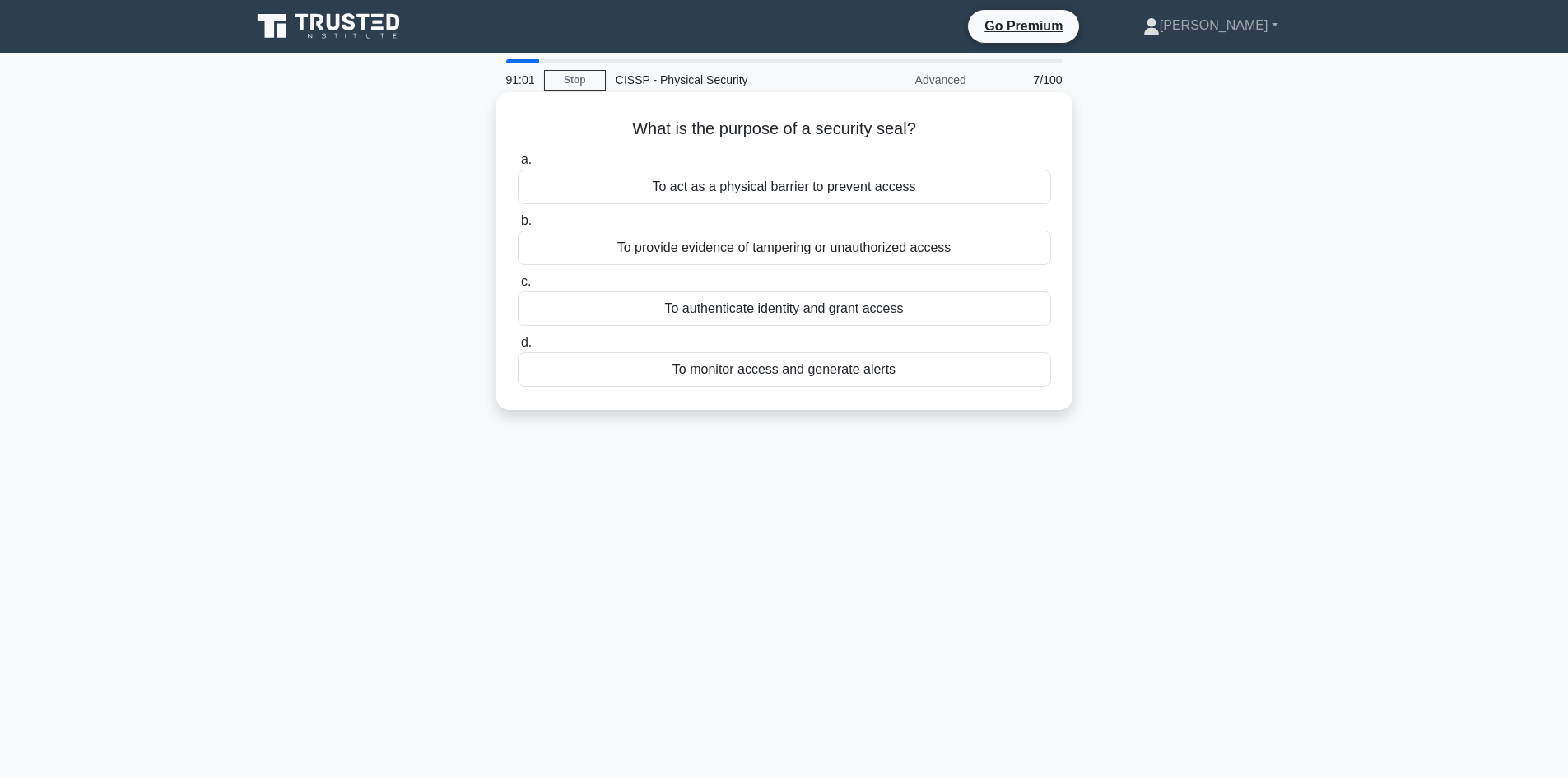
click at [767, 193] on div "To act as a physical barrier to prevent access" at bounding box center [784, 187] width 534 height 35
click at [518, 165] on input "a. To act as a physical barrier to prevent access" at bounding box center [518, 159] width 0 height 11
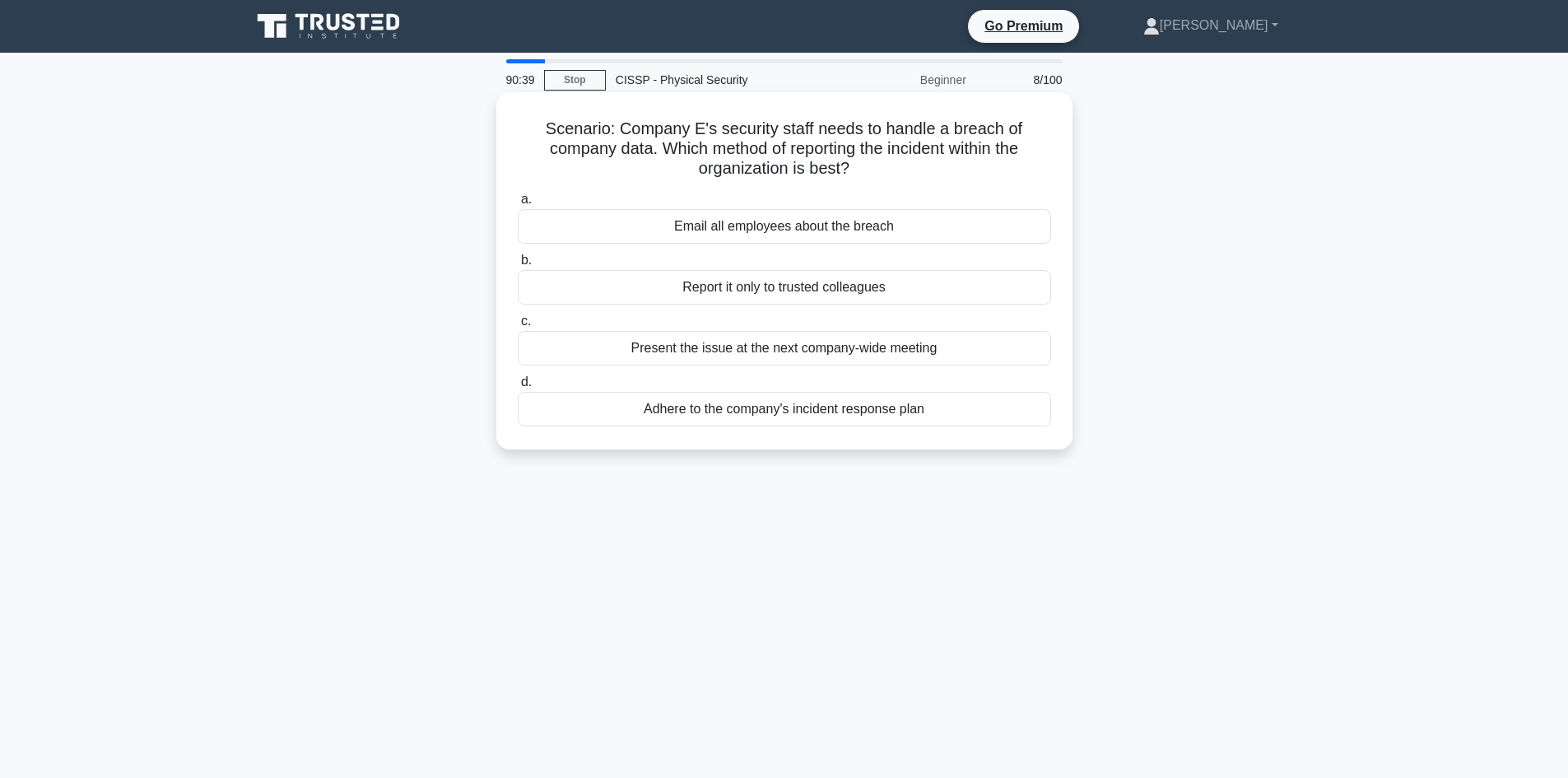
click at [760, 413] on div "Adhere to the company's incident response plan" at bounding box center [784, 409] width 534 height 35
click at [518, 388] on input "d. Adhere to the company's incident response plan" at bounding box center [518, 382] width 0 height 11
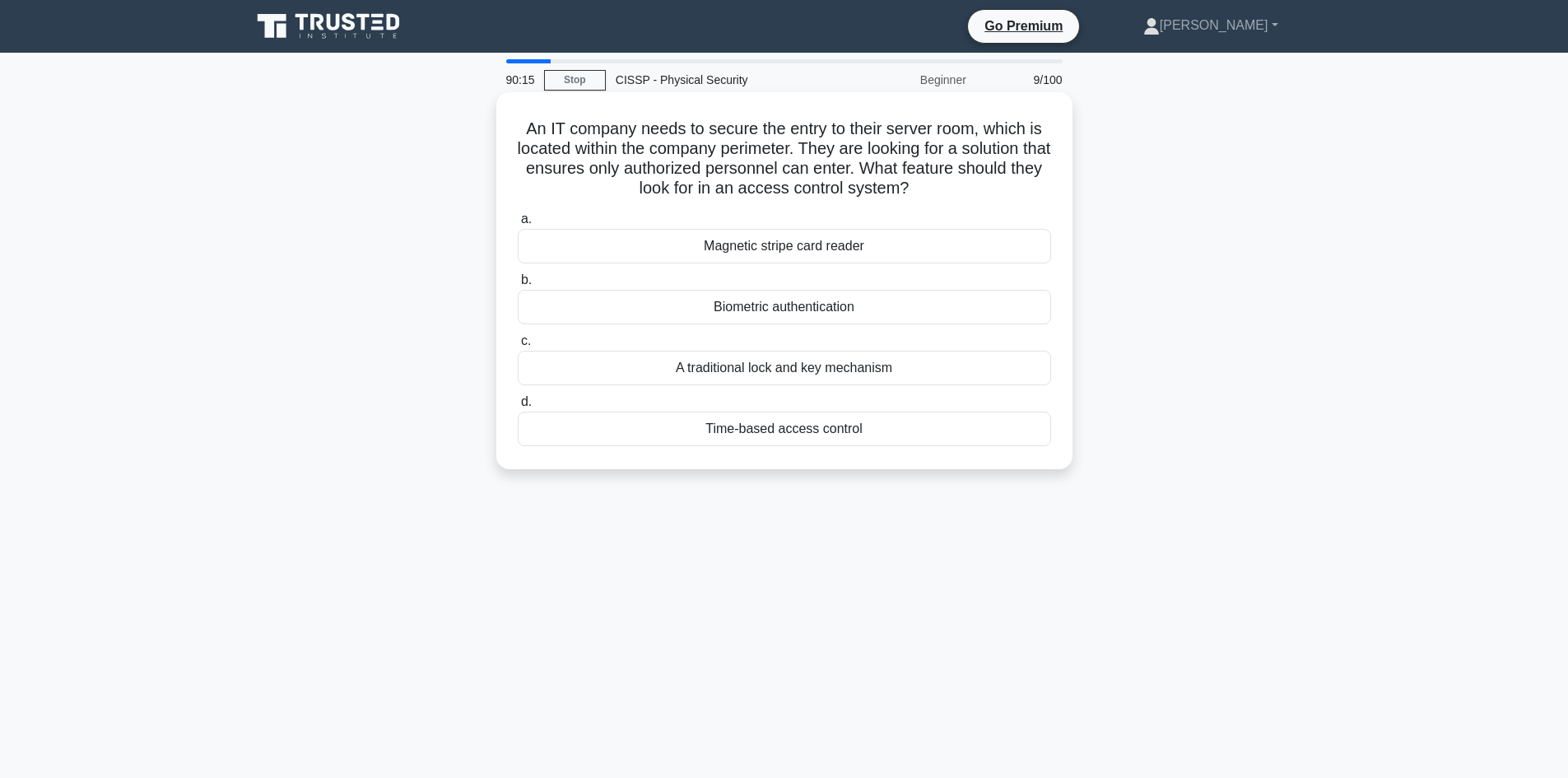
click at [775, 301] on div "Biometric authentication" at bounding box center [784, 307] width 534 height 35
click at [518, 286] on input "b. Biometric authentication" at bounding box center [518, 280] width 0 height 11
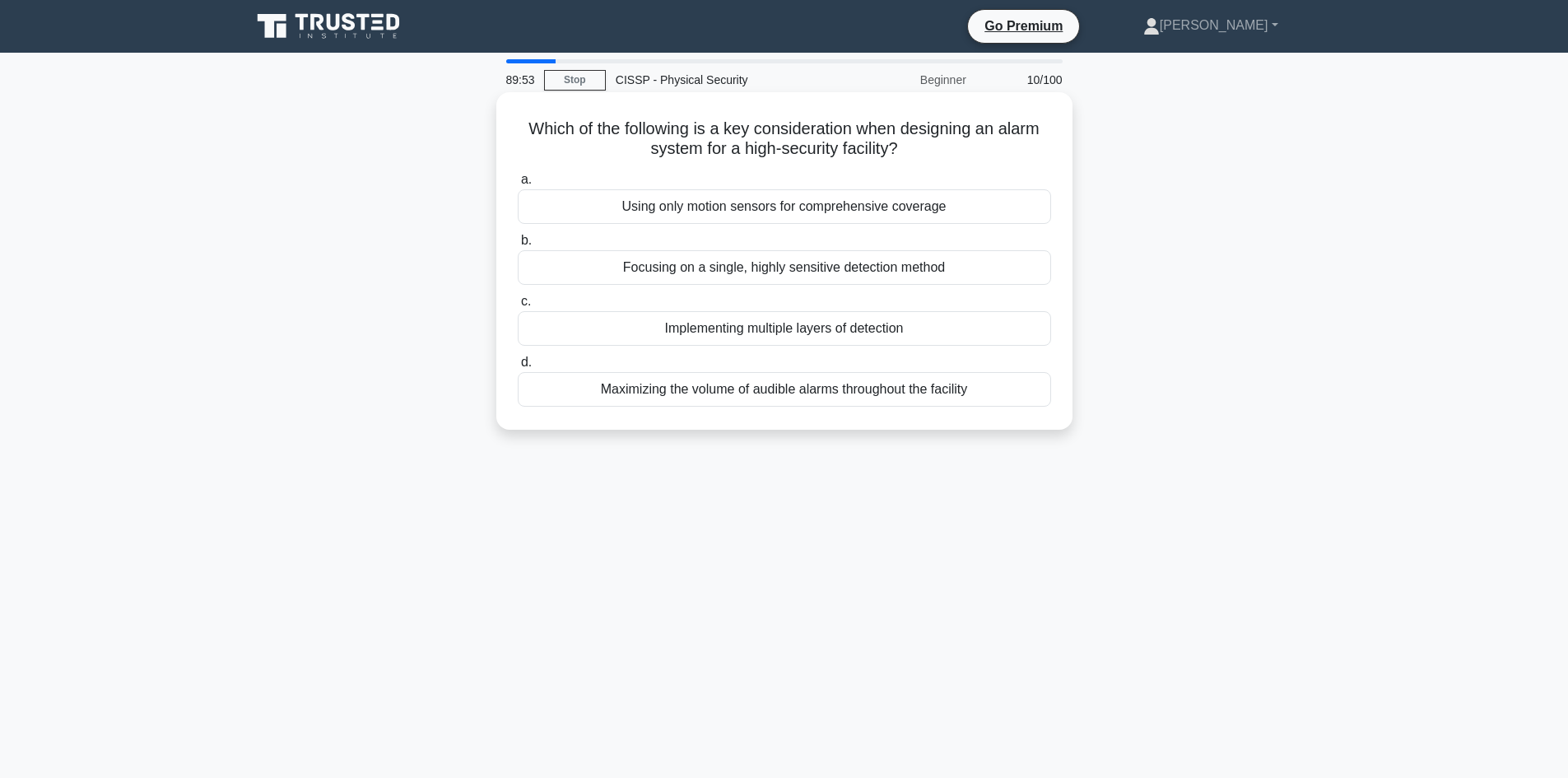
click at [763, 204] on div "Using only motion sensors for comprehensive coverage" at bounding box center [784, 207] width 534 height 35
click at [518, 185] on input "a. Using only motion sensors for comprehensive coverage" at bounding box center [518, 179] width 0 height 11
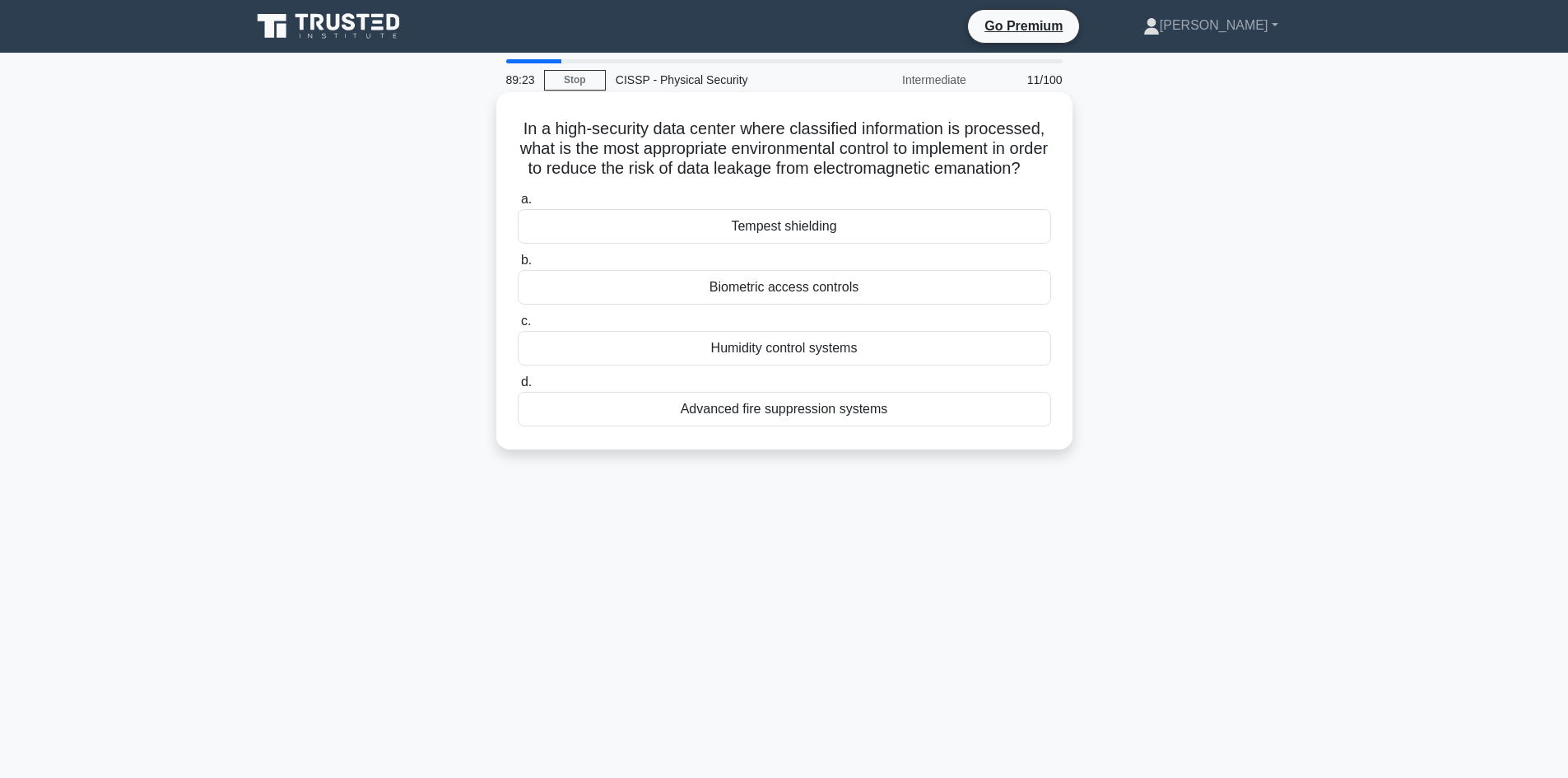
click at [809, 305] on div "Biometric access controls" at bounding box center [784, 287] width 534 height 35
click at [518, 266] on input "b. Biometric access controls" at bounding box center [518, 260] width 0 height 11
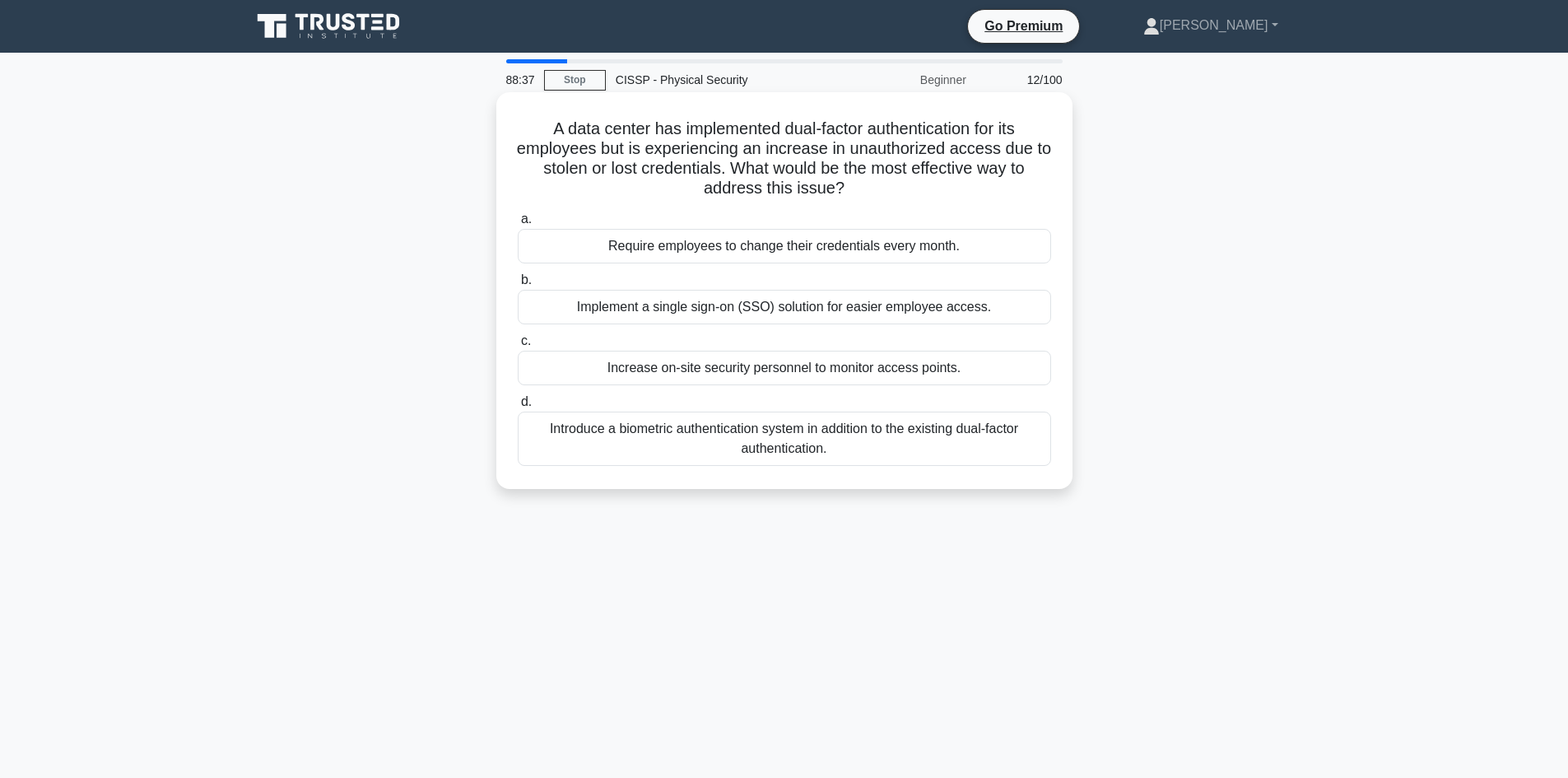
click at [732, 447] on div "Introduce a biometric authentication system in addition to the existing dual-fa…" at bounding box center [784, 438] width 534 height 54
click at [518, 408] on input "d. Introduce a biometric authentication system in addition to the existing dual…" at bounding box center [518, 402] width 0 height 11
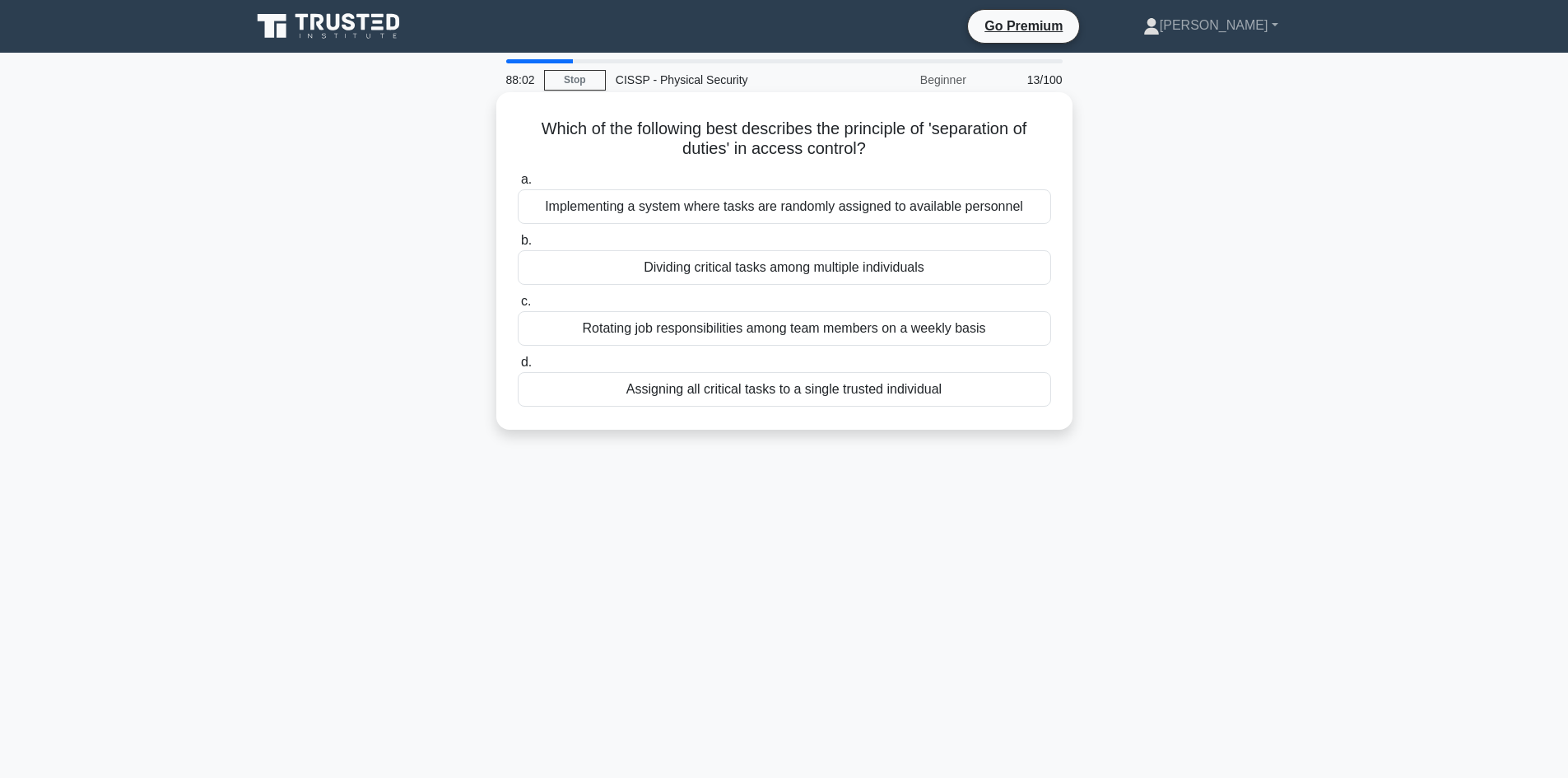
click at [750, 271] on div "Dividing critical tasks among multiple individuals" at bounding box center [784, 267] width 534 height 35
click at [518, 247] on input "b. Dividing critical tasks among multiple individuals" at bounding box center [518, 241] width 0 height 11
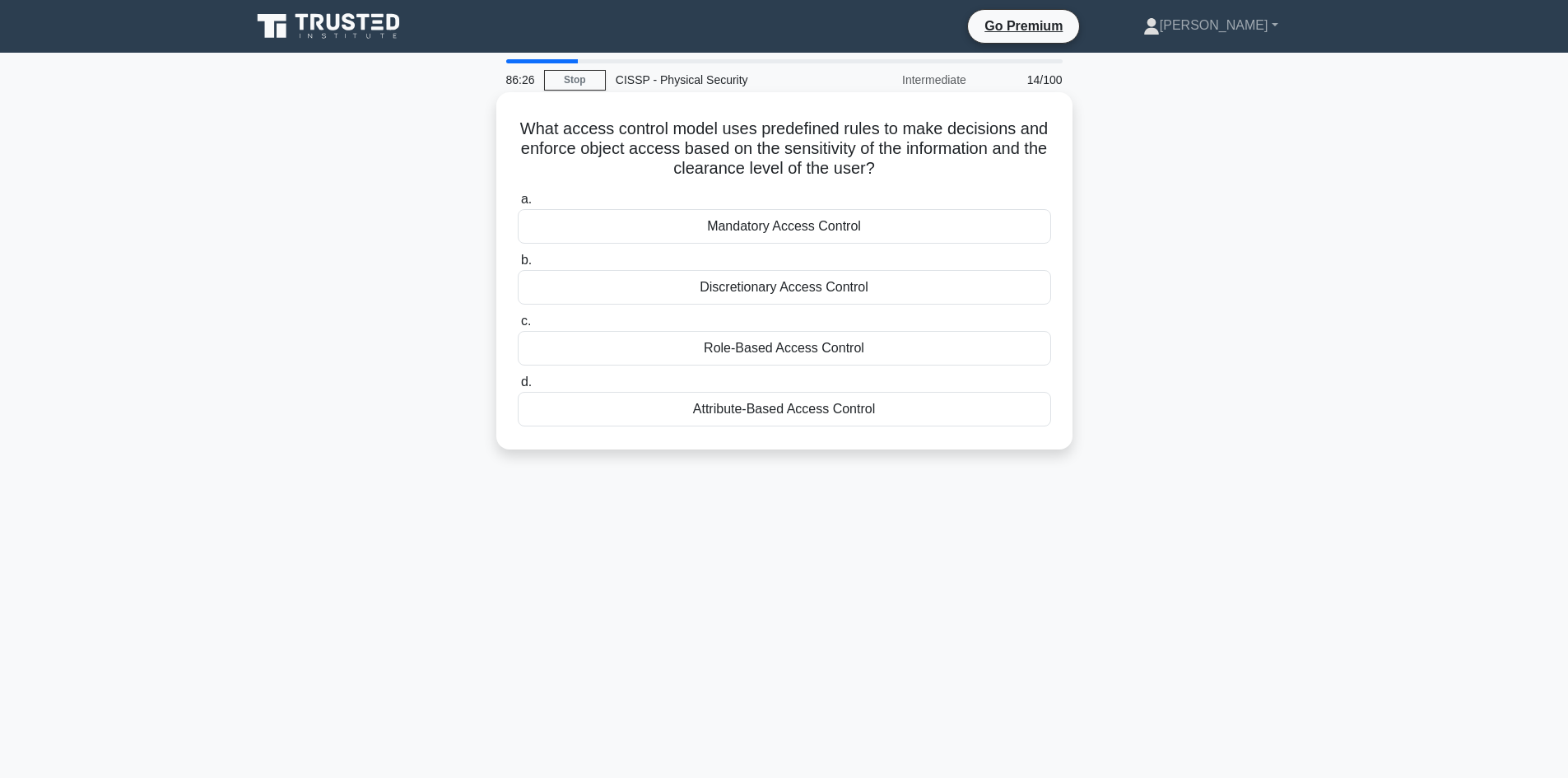
click at [796, 357] on div "Role-Based Access Control" at bounding box center [784, 349] width 534 height 35
click at [518, 327] on input "c. Role-Based Access Control" at bounding box center [518, 321] width 0 height 11
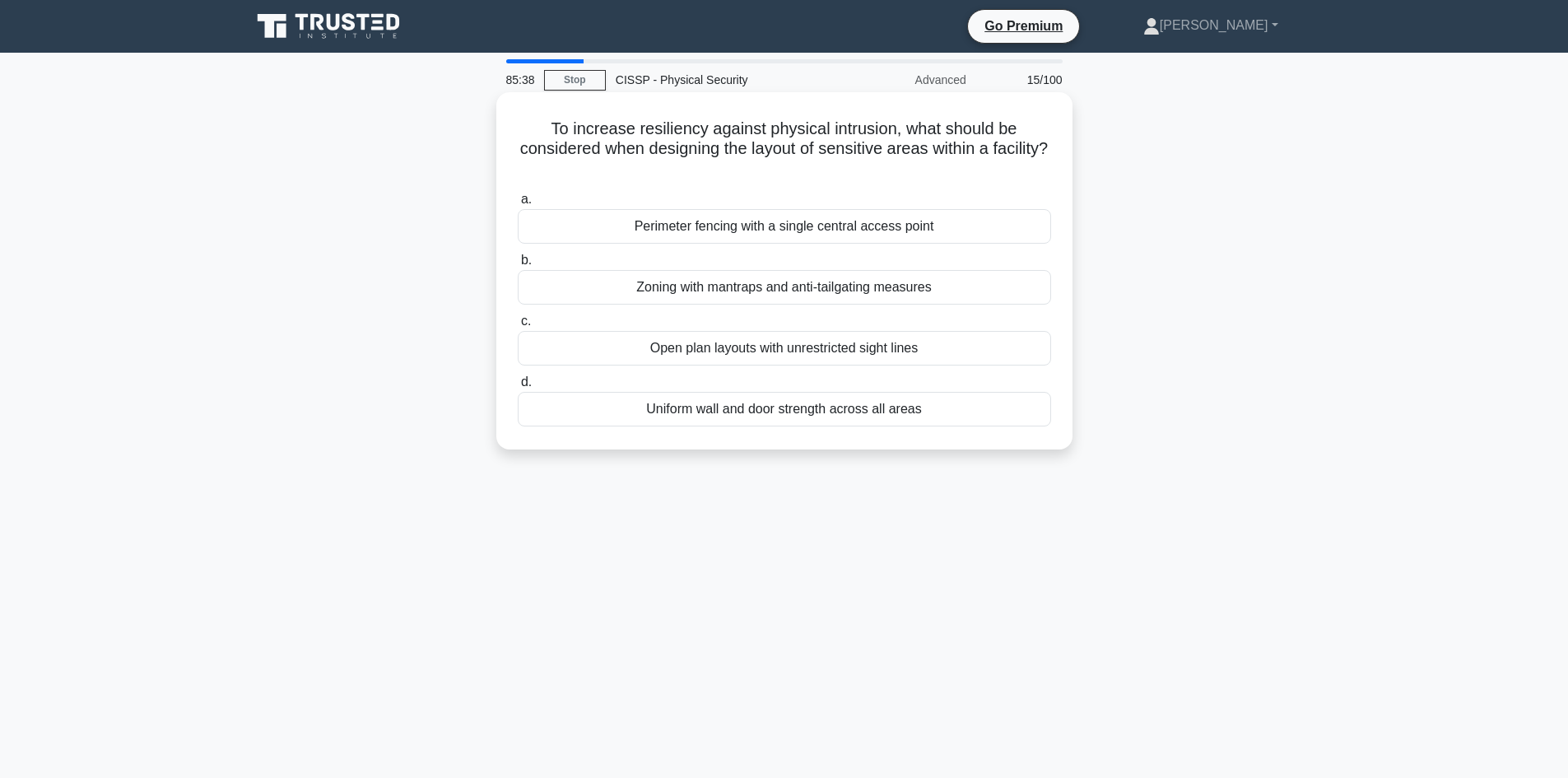
click at [767, 231] on div "Perimeter fencing with a single central access point" at bounding box center [784, 227] width 534 height 35
click at [518, 205] on input "a. Perimeter fencing with a single central access point" at bounding box center [518, 199] width 0 height 11
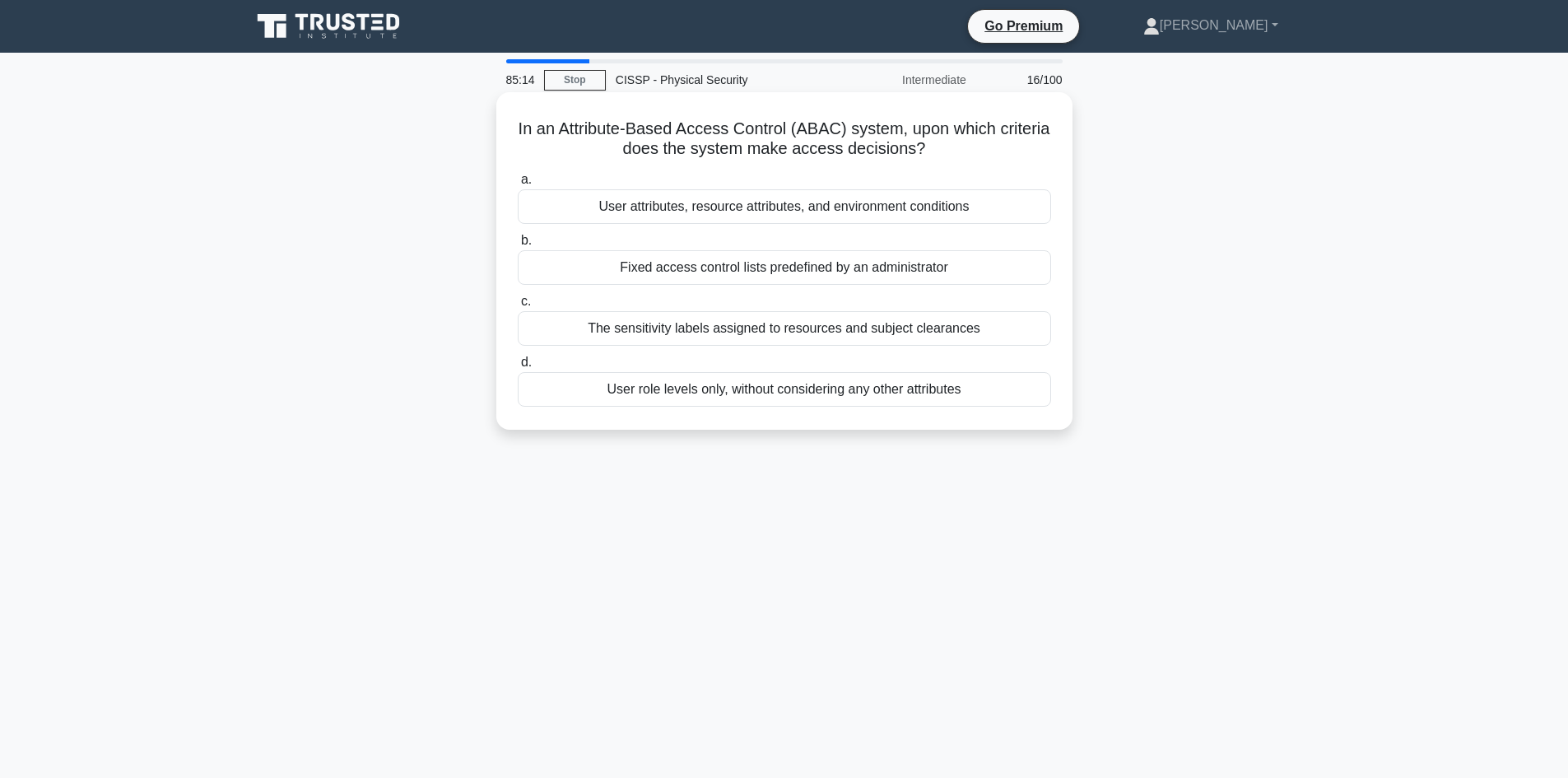
click at [759, 213] on div "User attributes, resource attributes, and environment conditions" at bounding box center [784, 207] width 534 height 35
click at [518, 185] on input "a. User attributes, resource attributes, and environment conditions" at bounding box center [518, 179] width 0 height 11
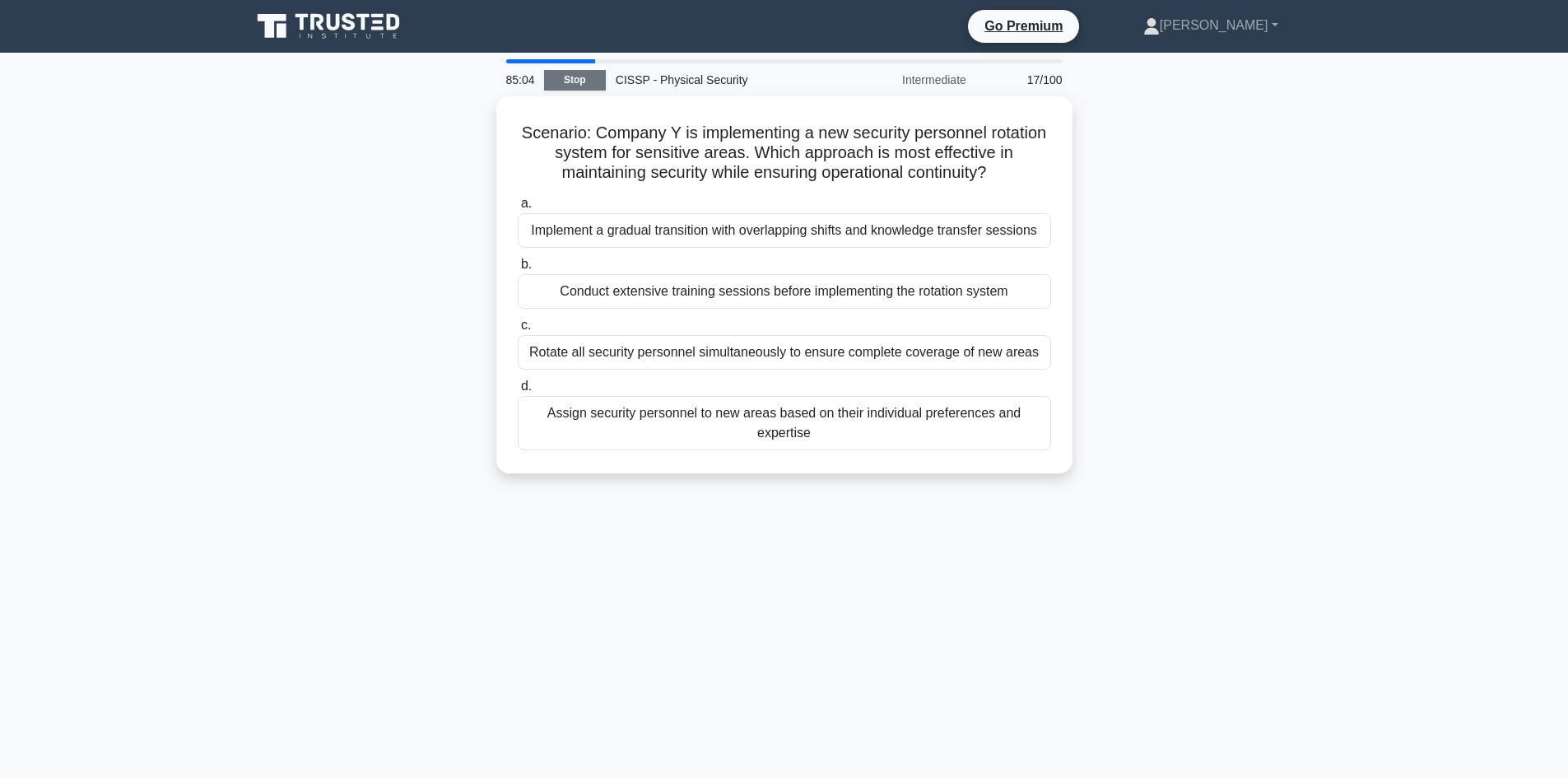
click at [591, 78] on link "Stop" at bounding box center [575, 80] width 61 height 21
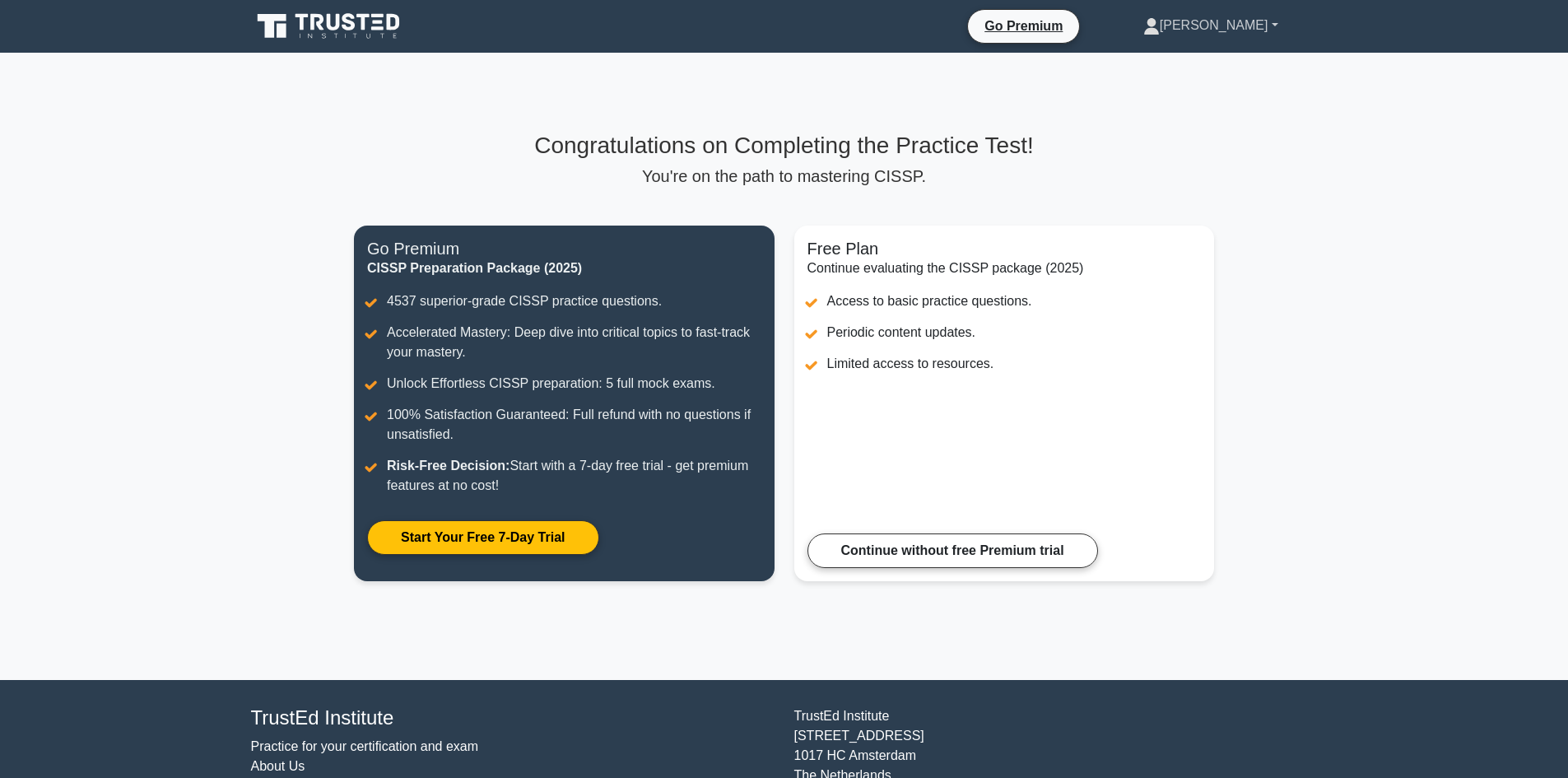
click at [1248, 14] on link "[PERSON_NAME]" at bounding box center [1211, 26] width 214 height 33
click at [1383, 130] on main "Congratulations on Completing the Practice Test! You're on the path to masterin…" at bounding box center [784, 366] width 1568 height 628
